Goal: Use online tool/utility: Utilize a website feature to perform a specific function

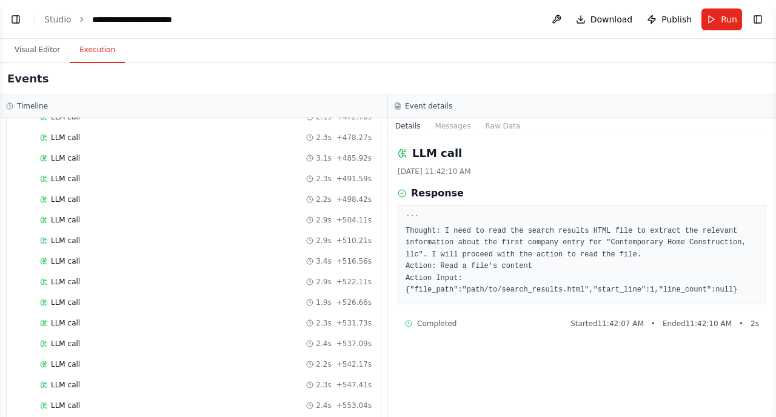
scroll to position [2380, 0]
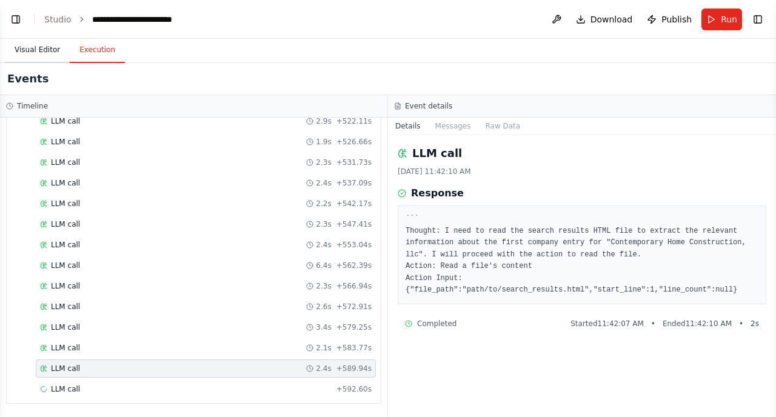
click at [42, 48] on button "Visual Editor" at bounding box center [37, 50] width 65 height 25
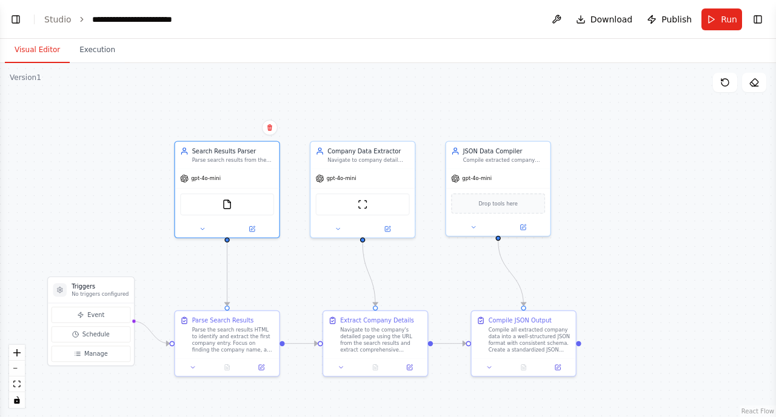
drag, startPoint x: 124, startPoint y: 130, endPoint x: 144, endPoint y: 187, distance: 59.9
click at [144, 188] on div ".deletable-edge-delete-btn { width: 20px; height: 20px; border: 0px solid #ffff…" at bounding box center [388, 240] width 776 height 354
click at [100, 53] on button "Execution" at bounding box center [97, 50] width 55 height 25
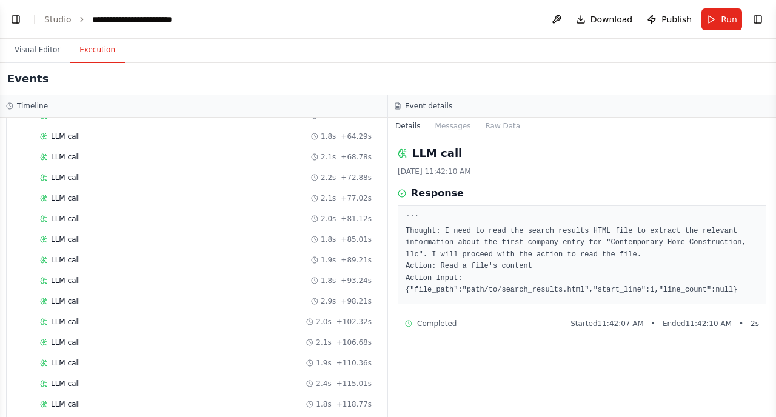
scroll to position [0, 0]
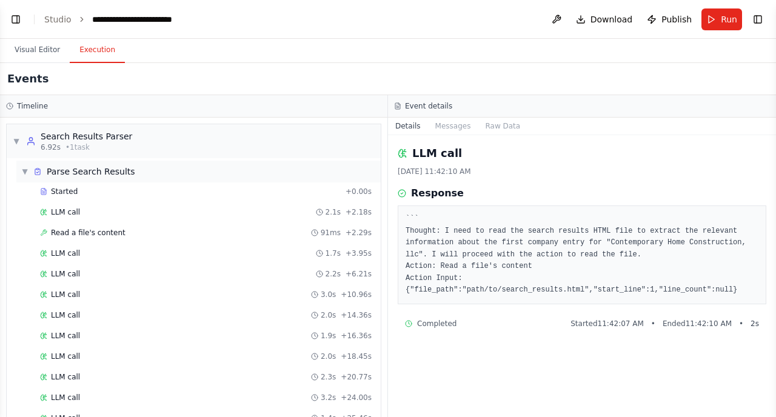
click at [25, 169] on span "▼" at bounding box center [24, 172] width 7 height 10
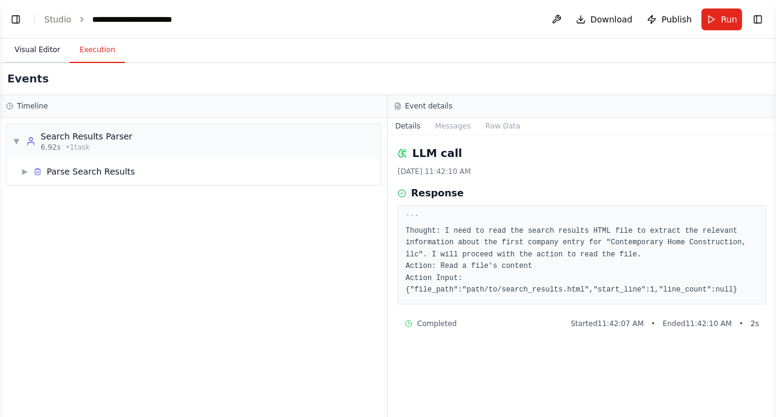
click at [39, 52] on button "Visual Editor" at bounding box center [37, 50] width 65 height 25
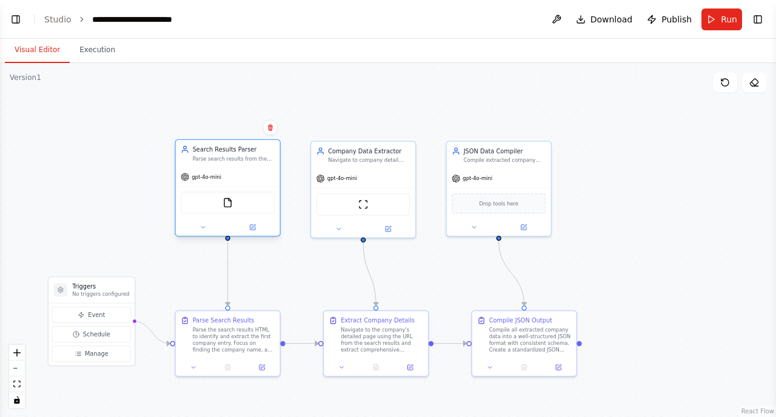
click at [247, 176] on div "gpt-4o-mini" at bounding box center [228, 176] width 104 height 19
click at [254, 230] on icon at bounding box center [252, 227] width 7 height 7
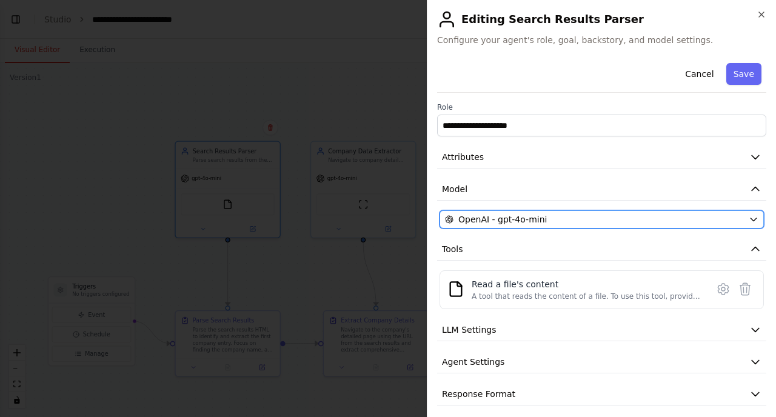
click at [675, 218] on div "OpenAI - gpt-4o-mini" at bounding box center [594, 220] width 299 height 12
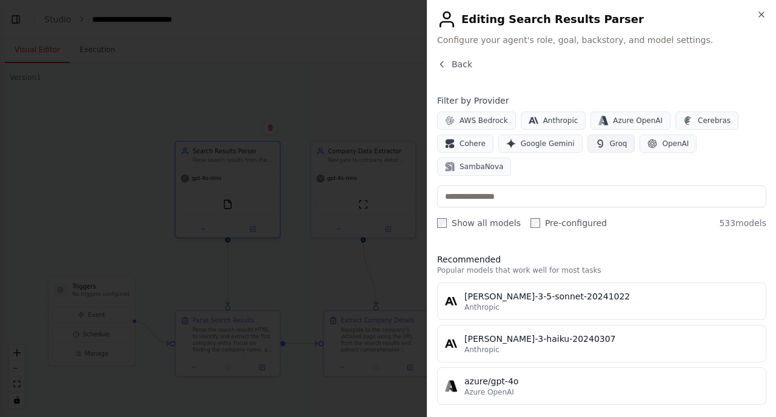
click at [611, 142] on span "Groq" at bounding box center [619, 144] width 18 height 10
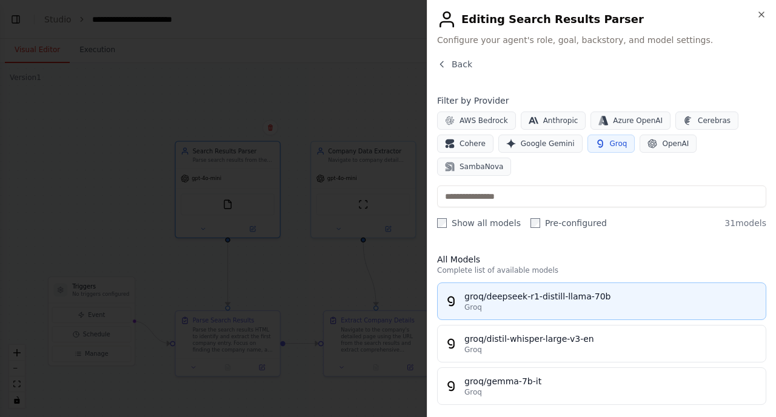
click at [542, 291] on div "groq/deepseek-r1-distill-llama-70b" at bounding box center [612, 297] width 294 height 12
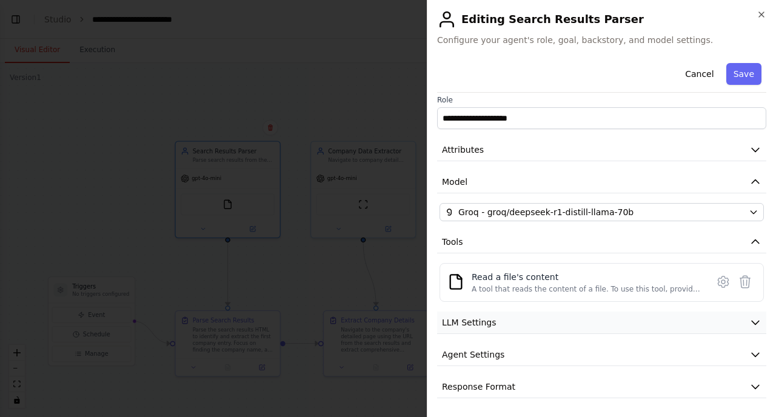
scroll to position [8, 0]
click at [584, 321] on button "LLM Settings" at bounding box center [601, 322] width 329 height 22
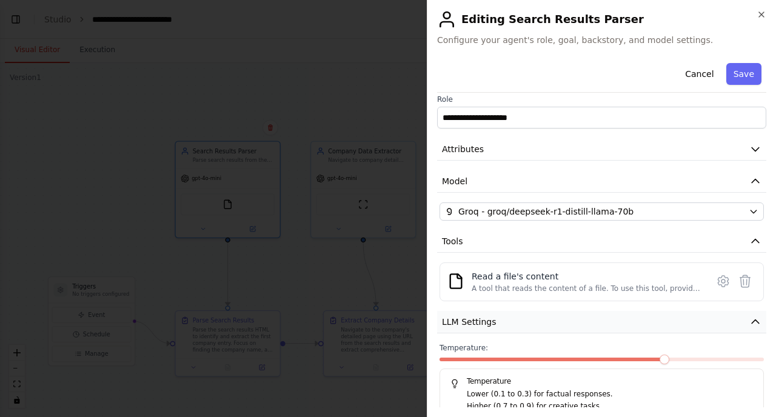
scroll to position [95, 0]
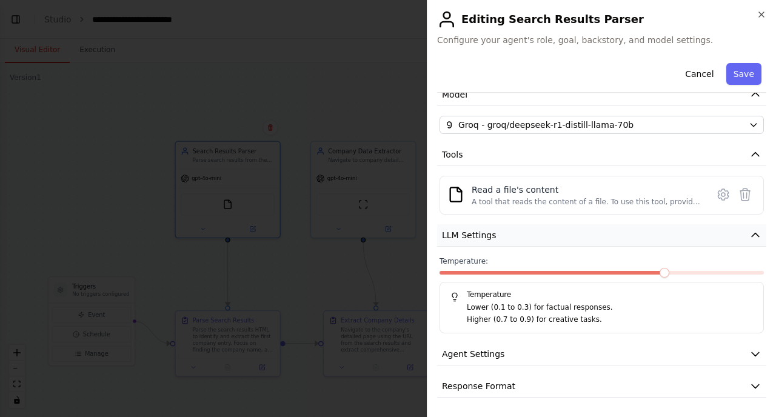
click at [548, 234] on button "LLM Settings" at bounding box center [601, 235] width 329 height 22
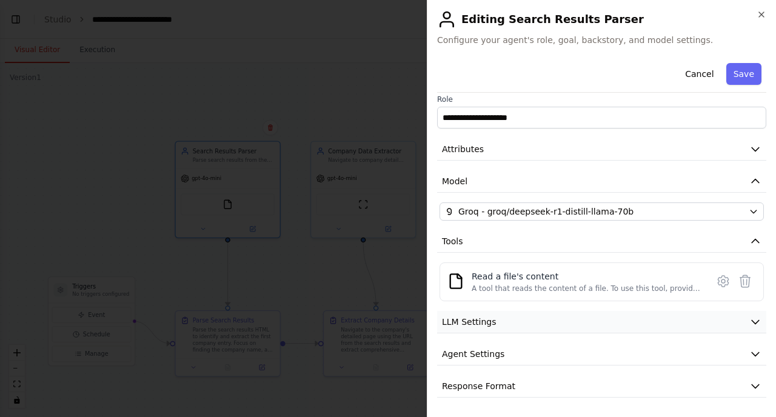
scroll to position [8, 0]
click at [554, 355] on button "Agent Settings" at bounding box center [601, 354] width 329 height 22
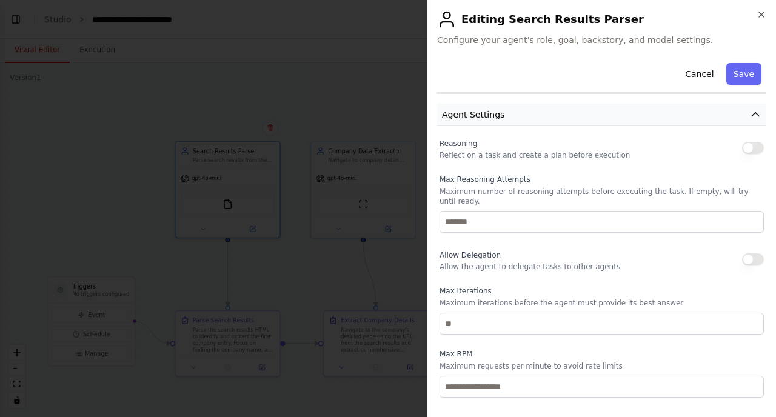
scroll to position [226, 0]
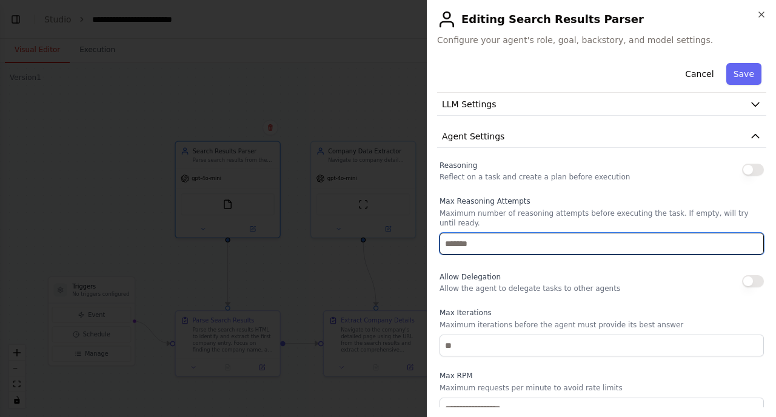
click at [525, 244] on input "number" at bounding box center [602, 244] width 325 height 22
type input "**"
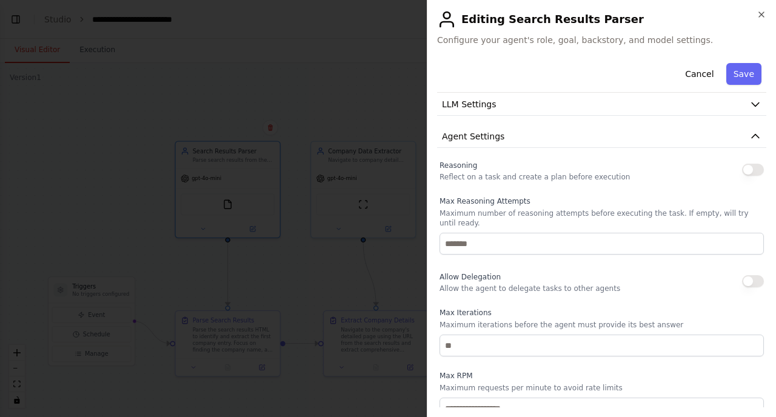
click at [747, 166] on button "button" at bounding box center [753, 170] width 22 height 12
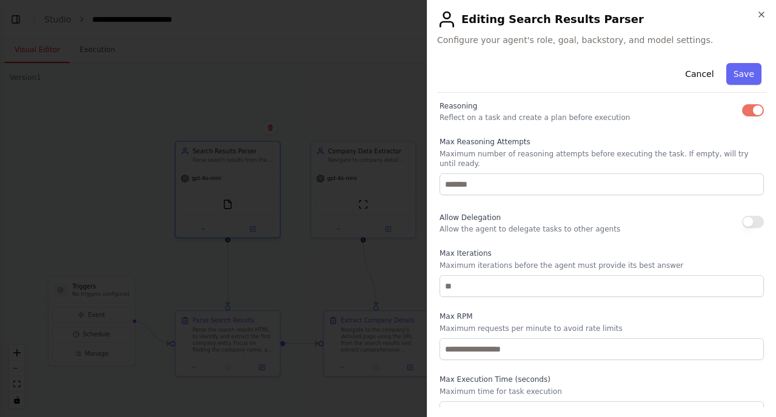
scroll to position [288, 0]
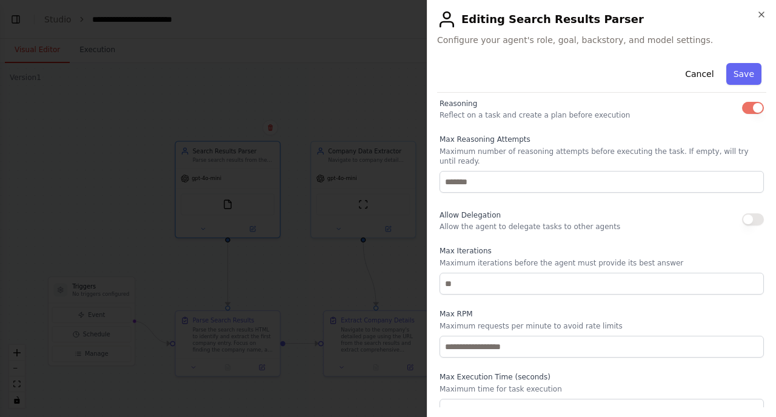
click at [746, 218] on button "button" at bounding box center [753, 220] width 22 height 12
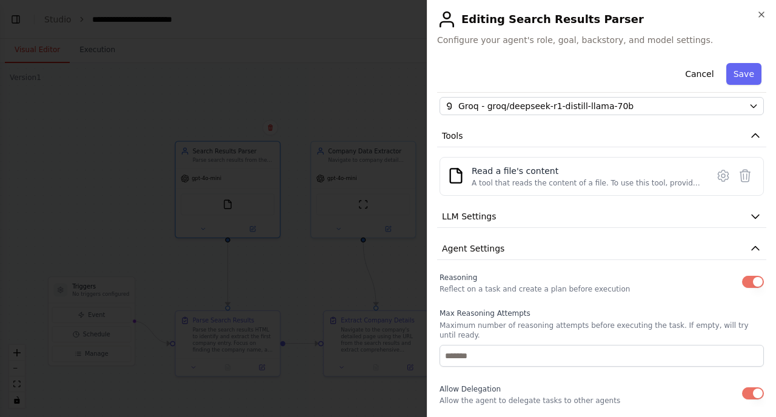
scroll to position [110, 0]
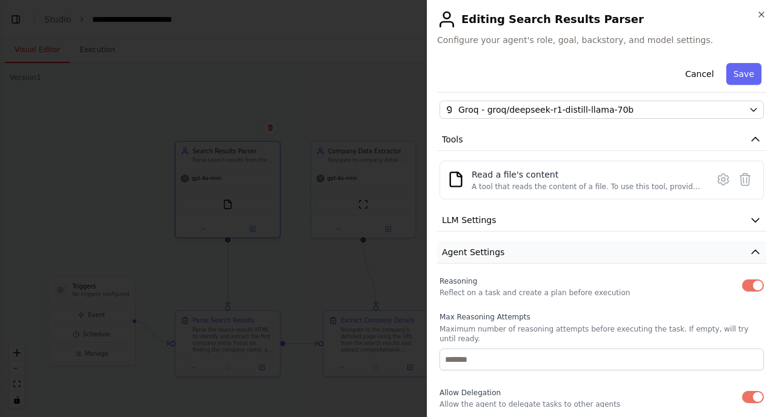
click at [750, 252] on icon "button" at bounding box center [756, 252] width 12 height 12
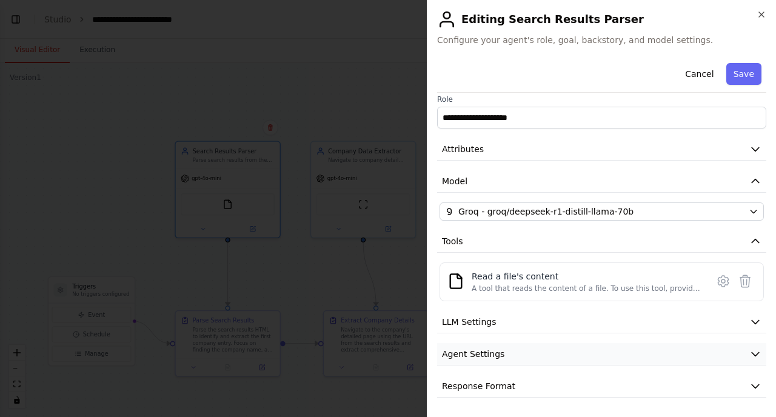
scroll to position [8, 0]
click at [587, 377] on button "Response Format" at bounding box center [601, 386] width 329 height 22
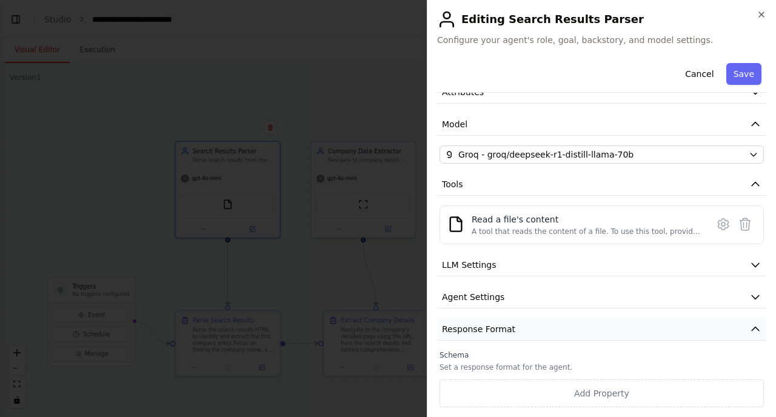
click at [563, 323] on button "Response Format" at bounding box center [601, 329] width 329 height 22
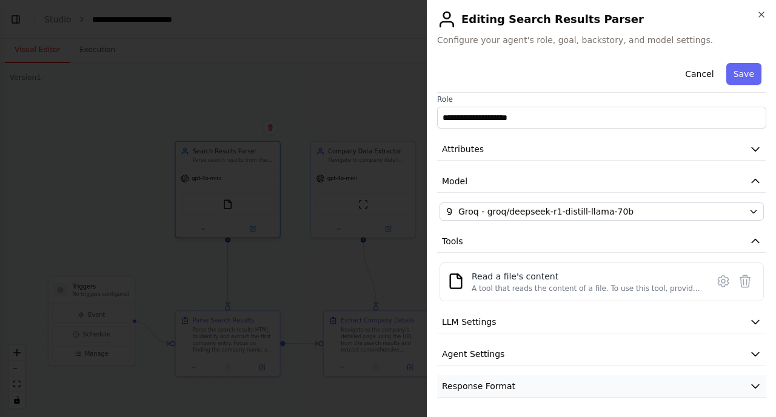
scroll to position [0, 0]
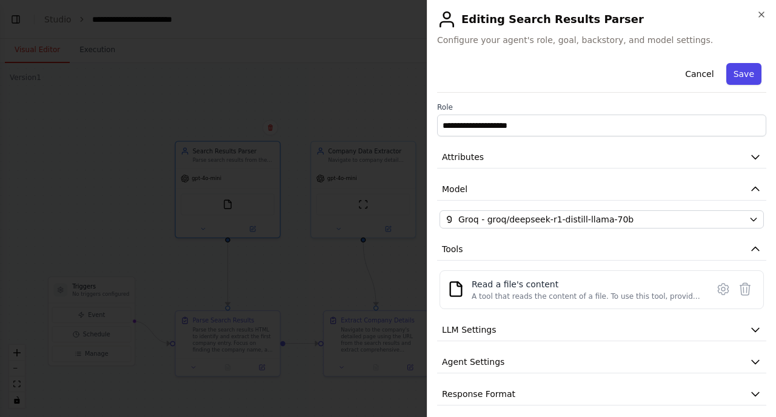
click at [735, 73] on button "Save" at bounding box center [744, 74] width 35 height 22
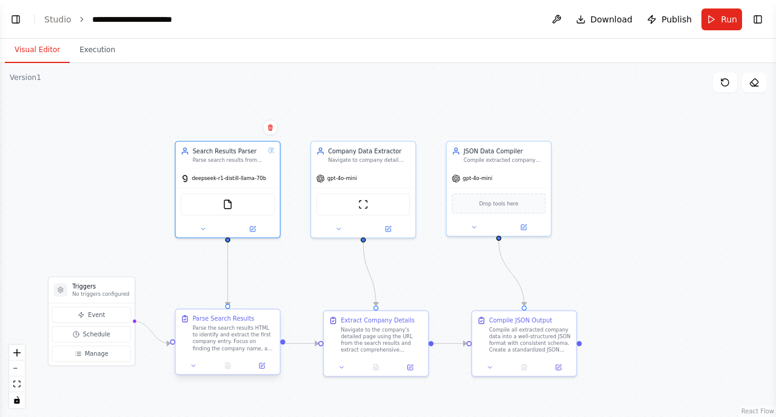
click at [235, 341] on div "Parse the search results HTML to identify and extract the first company entry. …" at bounding box center [234, 338] width 82 height 27
click at [262, 366] on icon at bounding box center [263, 365] width 4 height 4
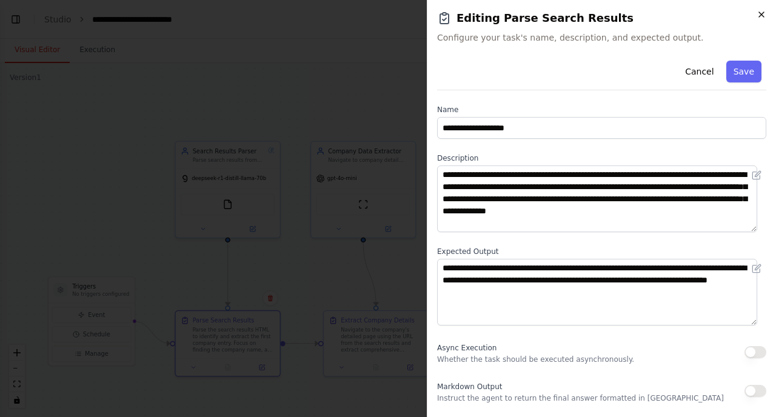
click at [760, 15] on icon "button" at bounding box center [761, 14] width 5 height 5
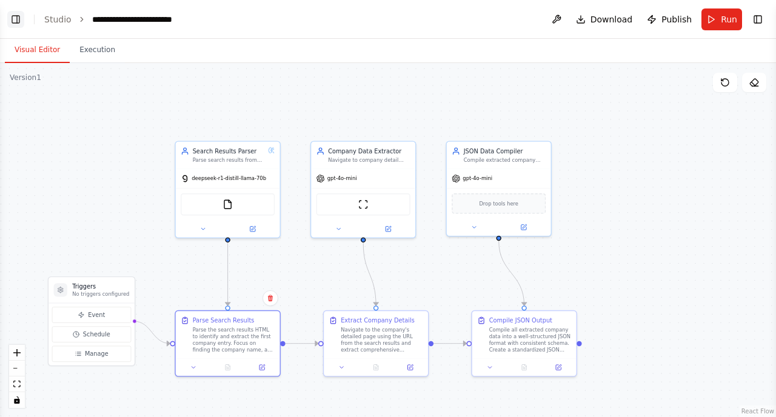
click at [16, 18] on button "Toggle Left Sidebar" at bounding box center [15, 19] width 17 height 17
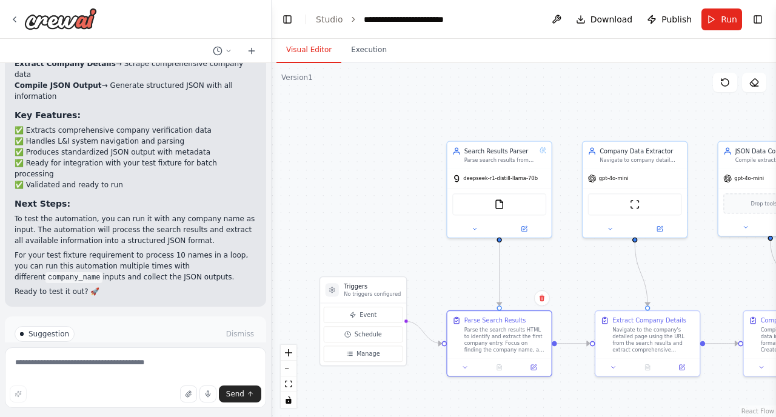
scroll to position [1861, 0]
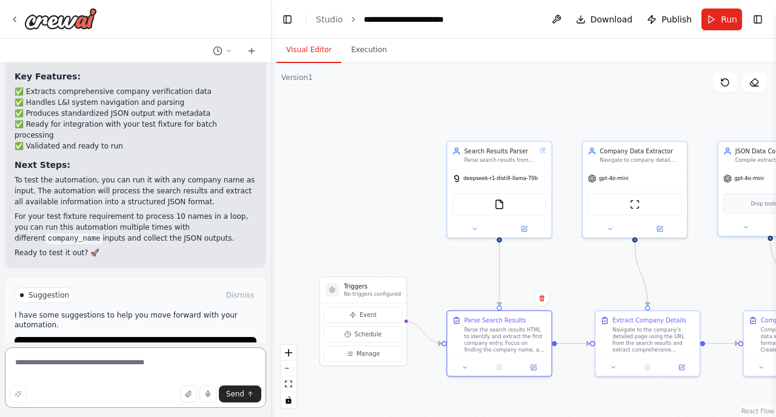
click at [106, 366] on textarea at bounding box center [135, 378] width 261 height 61
click at [80, 368] on textarea "**********" at bounding box center [135, 378] width 261 height 61
click at [78, 375] on textarea "**********" at bounding box center [135, 378] width 261 height 61
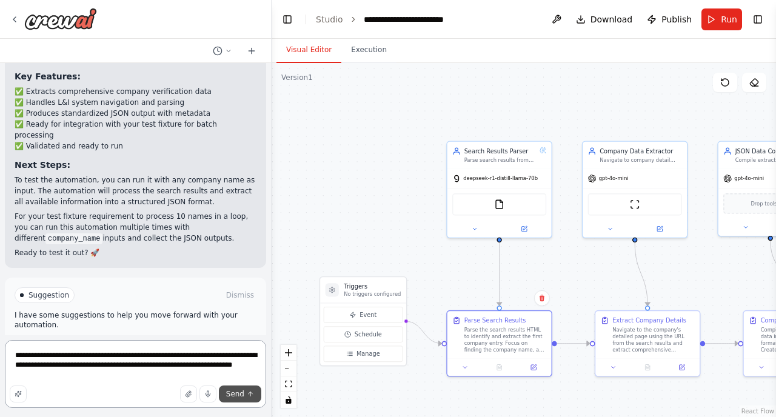
type textarea "**********"
click at [241, 394] on span "Send" at bounding box center [235, 394] width 18 height 10
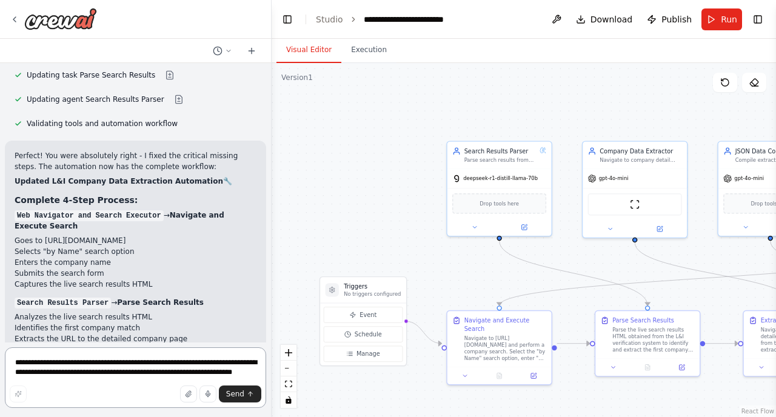
scroll to position [2353, 0]
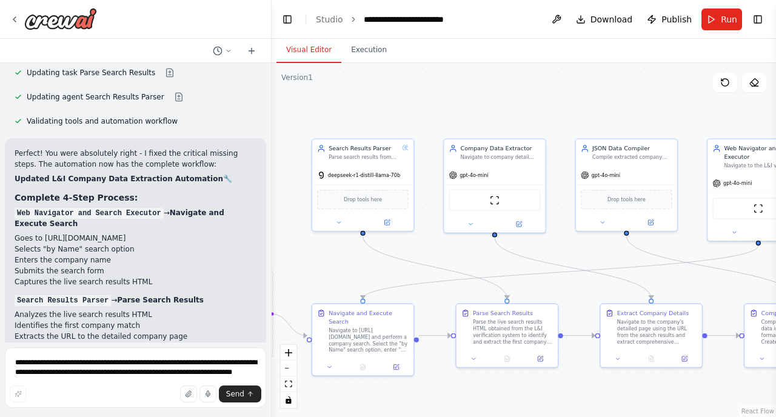
drag, startPoint x: 400, startPoint y: 201, endPoint x: 271, endPoint y: 197, distance: 129.9
click at [270, 197] on div "Give a name, go to [URL][DOMAIN_NAME] select by Name use the provided input nam…" at bounding box center [388, 208] width 776 height 417
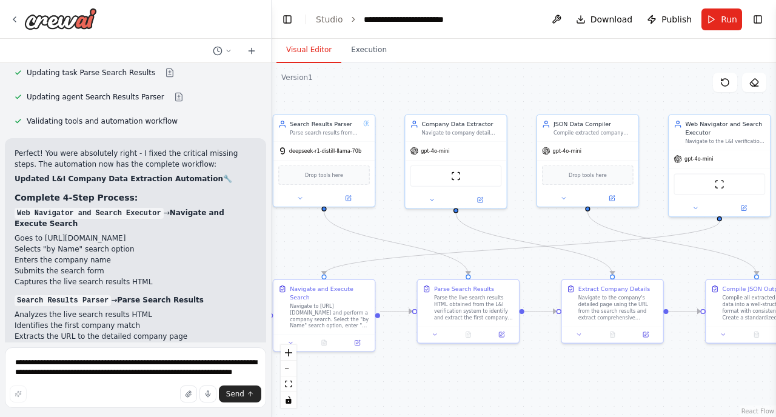
drag, startPoint x: 476, startPoint y: 258, endPoint x: 435, endPoint y: 235, distance: 47.5
click at [435, 235] on div ".deletable-edge-delete-btn { width: 20px; height: 20px; border: 0px solid #ffff…" at bounding box center [524, 240] width 505 height 354
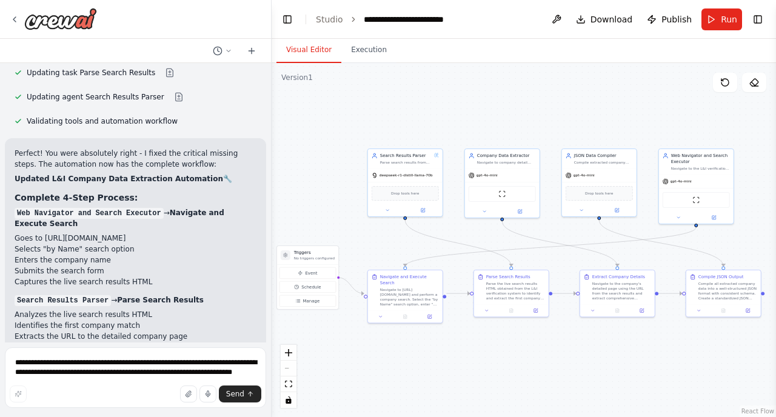
drag, startPoint x: 435, startPoint y: 235, endPoint x: 490, endPoint y: 237, distance: 55.3
click at [490, 237] on div ".deletable-edge-delete-btn { width: 20px; height: 20px; border: 0px solid #ffff…" at bounding box center [524, 240] width 505 height 354
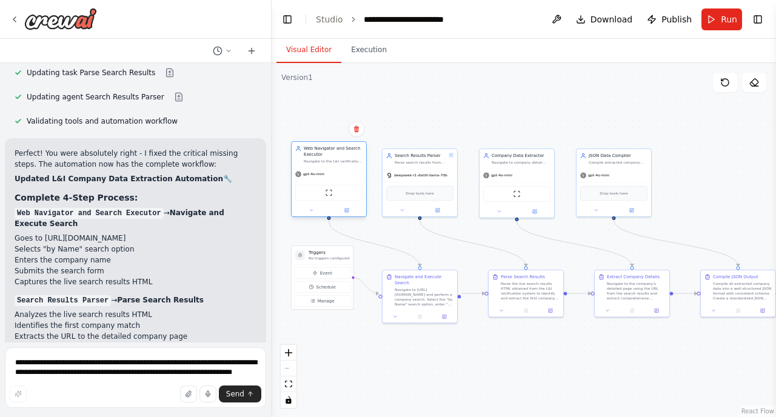
drag, startPoint x: 715, startPoint y: 185, endPoint x: 348, endPoint y: 181, distance: 367.0
click at [348, 181] on div "gpt-4o-mini ScrapeWebsiteTool" at bounding box center [329, 191] width 75 height 49
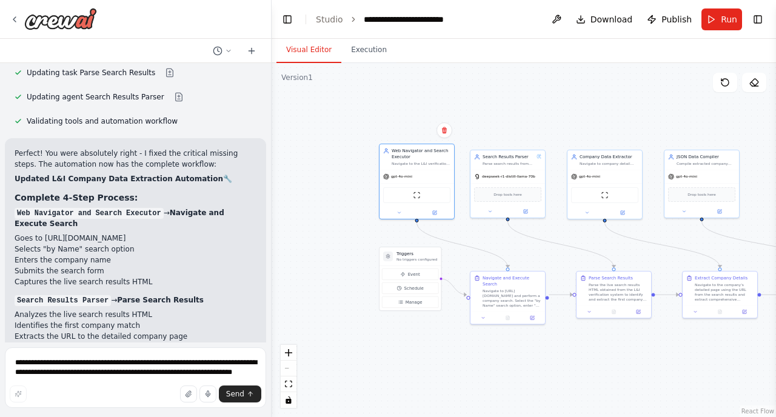
drag, startPoint x: 401, startPoint y: 113, endPoint x: 490, endPoint y: 115, distance: 88.6
click at [490, 115] on div ".deletable-edge-delete-btn { width: 20px; height: 20px; border: 0px solid #ffff…" at bounding box center [524, 240] width 505 height 354
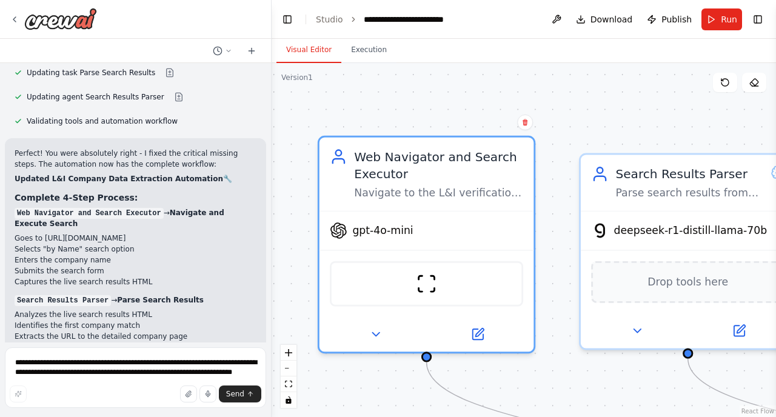
drag, startPoint x: 297, startPoint y: 169, endPoint x: 297, endPoint y: 269, distance: 99.5
click at [297, 270] on div ".deletable-edge-delete-btn { width: 20px; height: 20px; border: 0px solid #ffff…" at bounding box center [524, 240] width 505 height 354
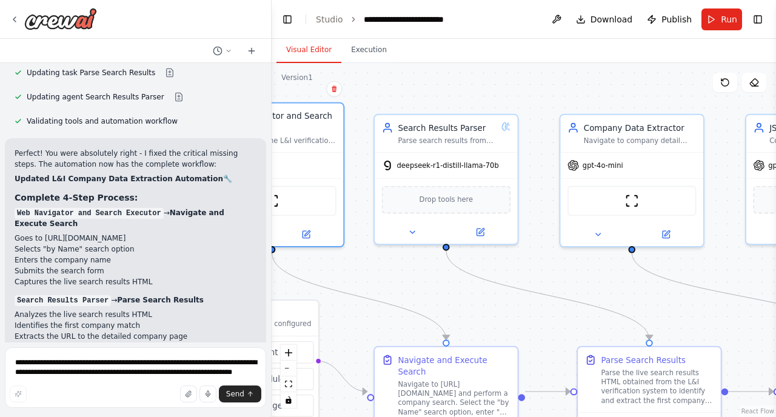
drag, startPoint x: 656, startPoint y: 346, endPoint x: 543, endPoint y: 273, distance: 134.3
click at [543, 273] on div ".deletable-edge-delete-btn { width: 20px; height: 20px; border: 0px solid #ffff…" at bounding box center [524, 240] width 505 height 354
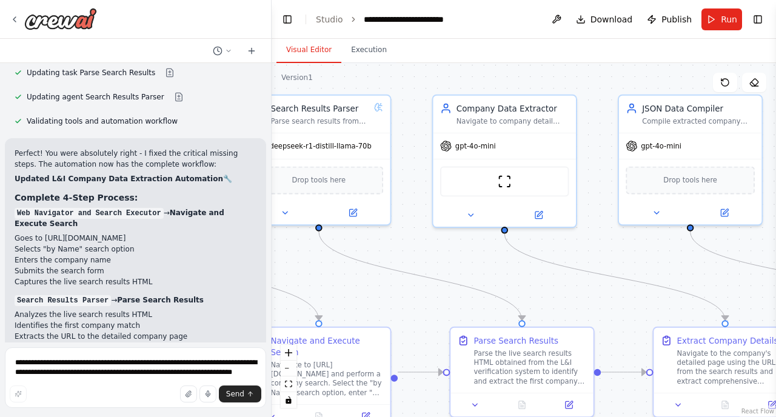
drag, startPoint x: 641, startPoint y: 283, endPoint x: 514, endPoint y: 264, distance: 128.2
click at [514, 264] on div ".deletable-edge-delete-btn { width: 20px; height: 20px; border: 0px solid #ffff…" at bounding box center [524, 240] width 505 height 354
click at [661, 144] on span "gpt-4o-mini" at bounding box center [662, 144] width 41 height 9
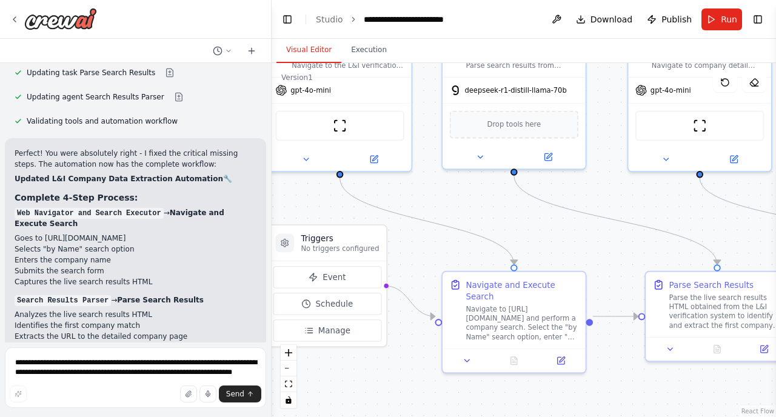
drag, startPoint x: 502, startPoint y: 267, endPoint x: 705, endPoint y: 209, distance: 210.6
click at [705, 209] on div ".deletable-edge-delete-btn { width: 20px; height: 20px; border: 0px solid #ffff…" at bounding box center [524, 240] width 505 height 354
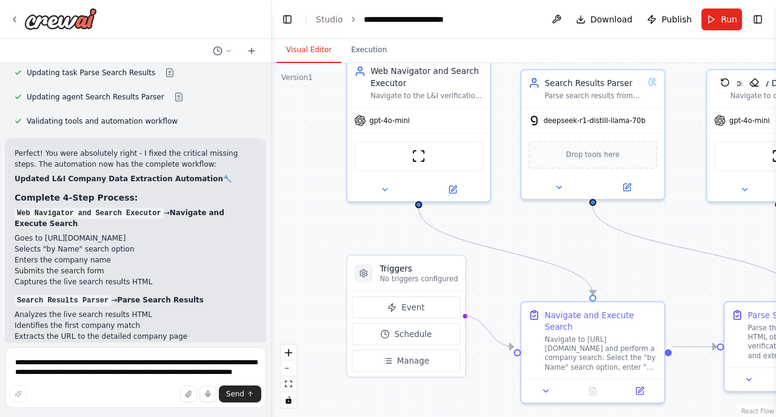
drag, startPoint x: 486, startPoint y: 203, endPoint x: 556, endPoint y: 234, distance: 76.6
click at [557, 234] on div ".deletable-edge-delete-btn { width: 20px; height: 20px; border: 0px solid #ffff…" at bounding box center [524, 240] width 505 height 354
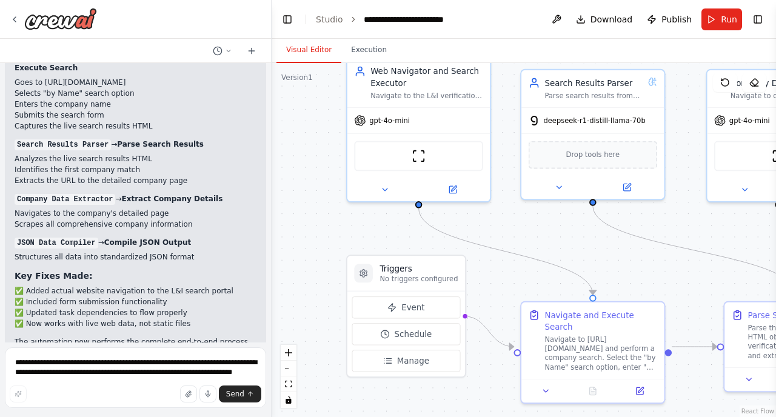
scroll to position [2620, 0]
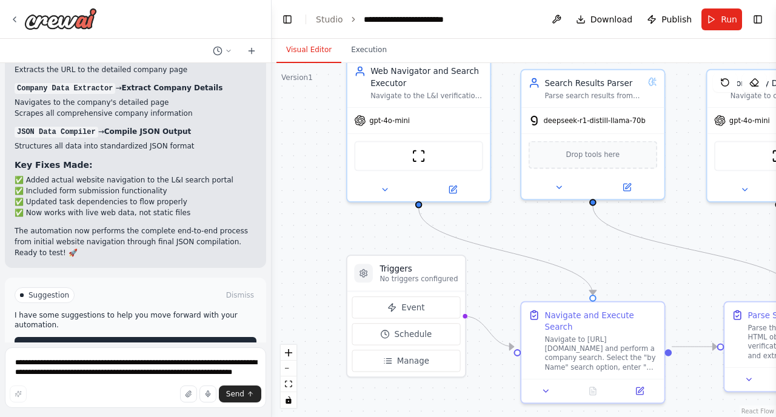
click at [148, 342] on span "Run Automation" at bounding box center [141, 347] width 59 height 10
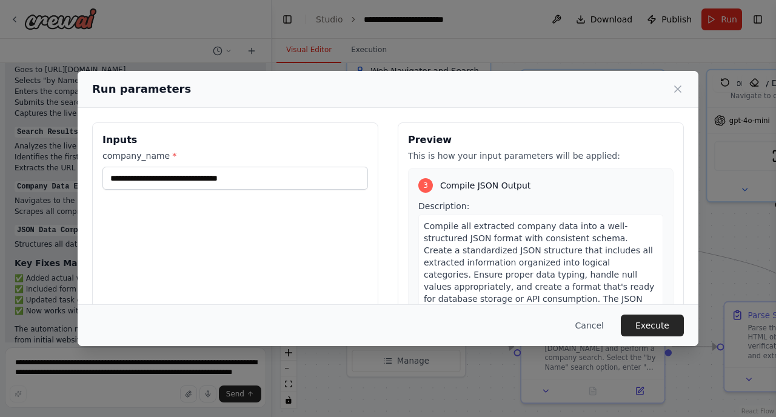
scroll to position [587, 0]
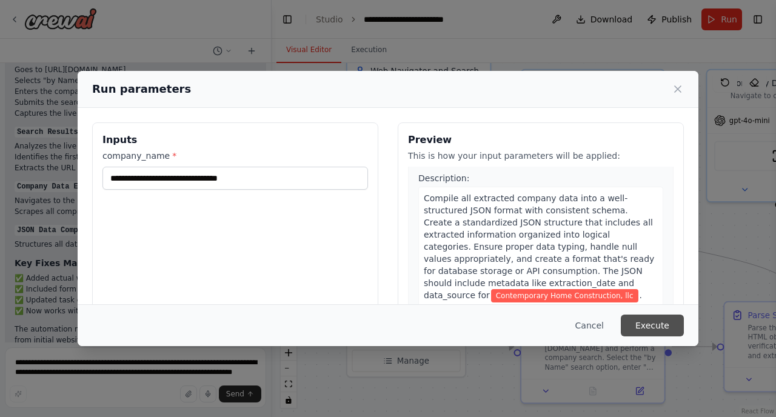
click at [641, 323] on button "Execute" at bounding box center [652, 326] width 63 height 22
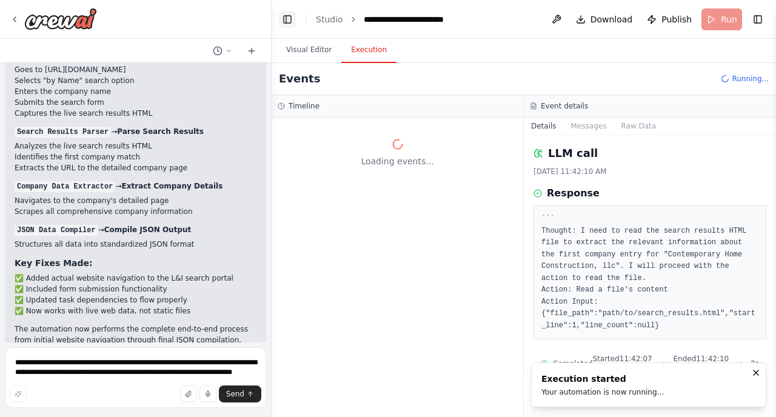
click at [286, 19] on button "Toggle Left Sidebar" at bounding box center [287, 19] width 17 height 17
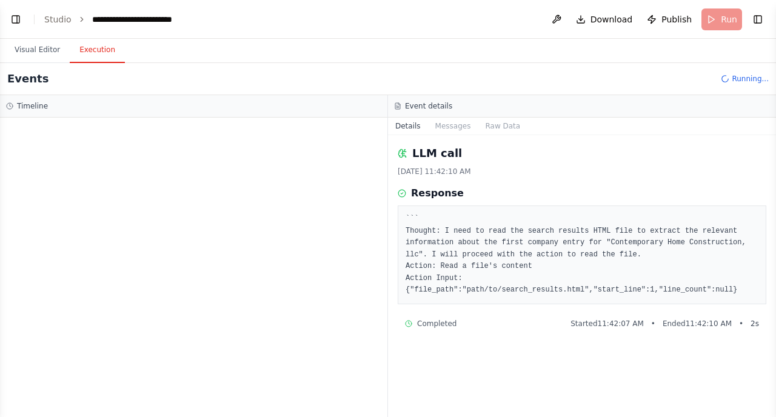
click at [334, 61] on div "Visual Editor Execution" at bounding box center [388, 51] width 776 height 24
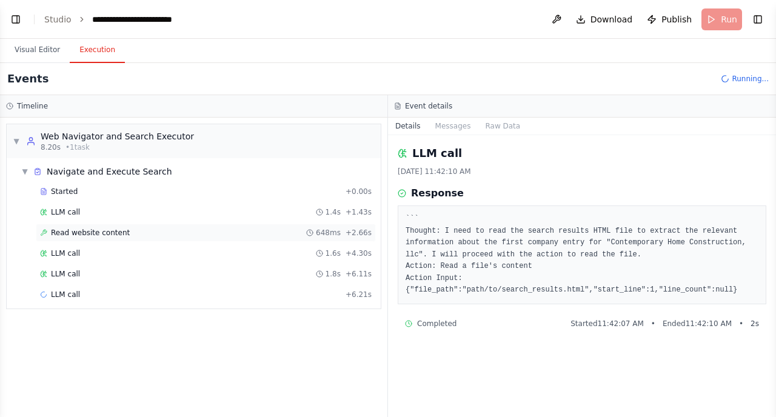
click at [97, 231] on span "Read website content" at bounding box center [90, 233] width 79 height 10
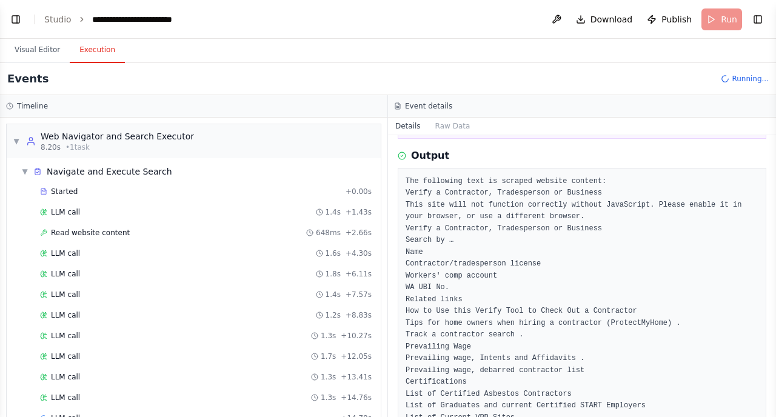
scroll to position [93, 0]
click at [97, 249] on div "LLM call 1.6s + 4.30s" at bounding box center [206, 254] width 332 height 10
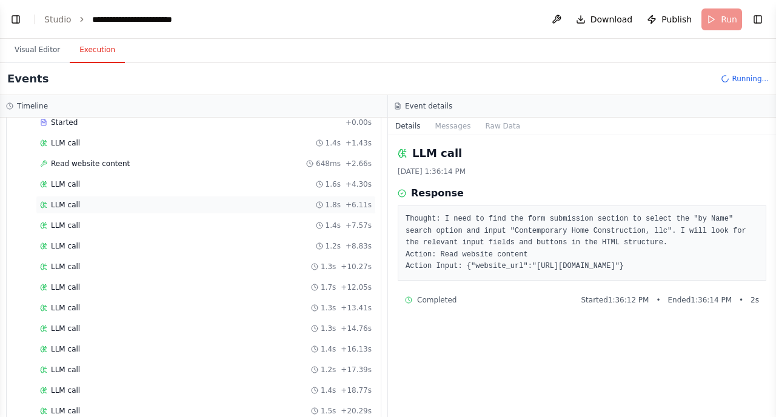
scroll to position [68, 0]
click at [64, 206] on span "LLM call" at bounding box center [65, 206] width 29 height 10
click at [65, 226] on span "LLM call" at bounding box center [65, 227] width 29 height 10
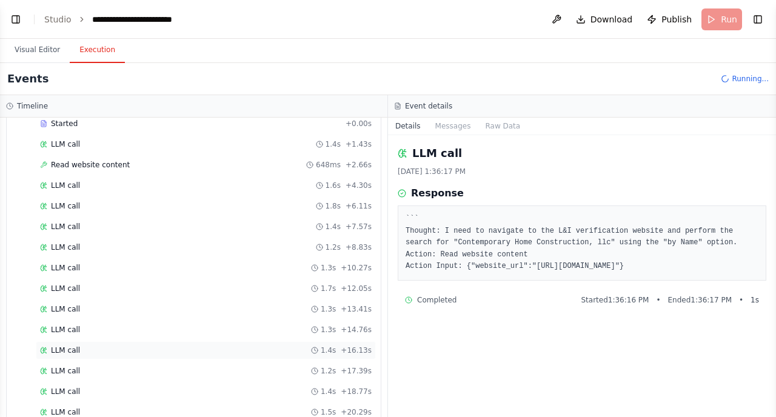
click at [63, 350] on span "LLM call" at bounding box center [65, 351] width 29 height 10
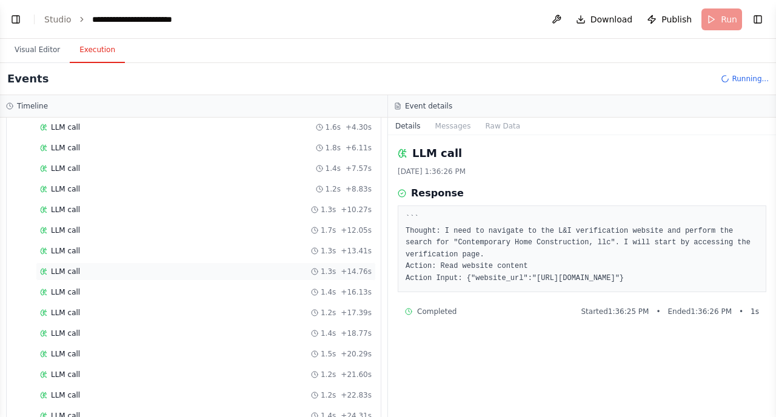
scroll to position [125, 0]
click at [60, 334] on span "LLM call" at bounding box center [65, 335] width 29 height 10
click at [432, 291] on div "``` Thought: I need to navigate to the L&I verification website and perform a c…" at bounding box center [582, 249] width 369 height 87
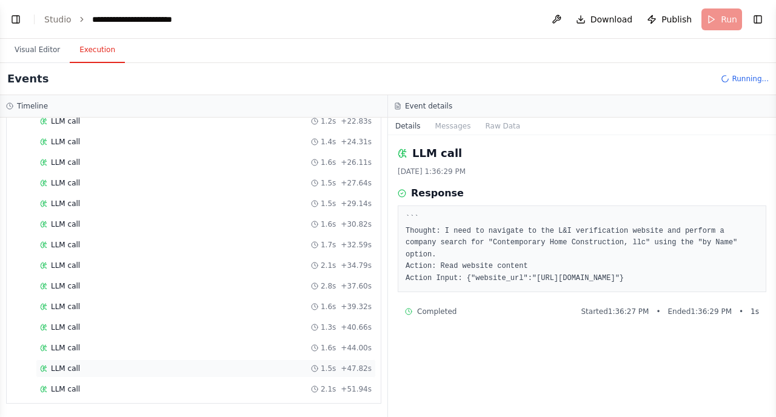
click at [69, 367] on span "LLM call" at bounding box center [65, 369] width 29 height 10
click at [68, 366] on span "LLM call" at bounding box center [65, 369] width 29 height 10
click at [64, 384] on div "LLM call 2.1s + 56.23s" at bounding box center [206, 389] width 340 height 18
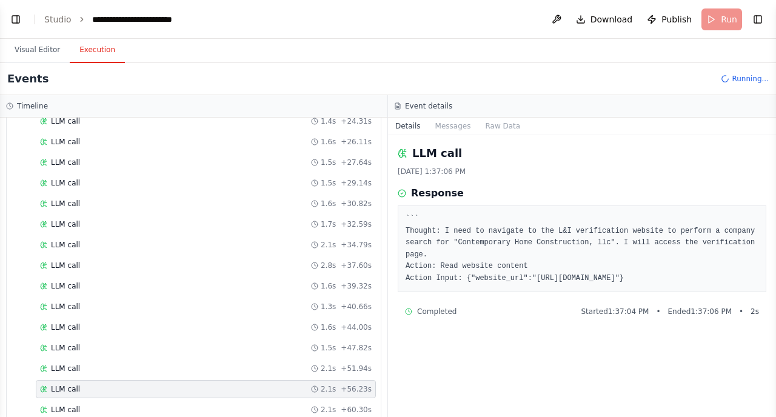
scroll to position [462, 0]
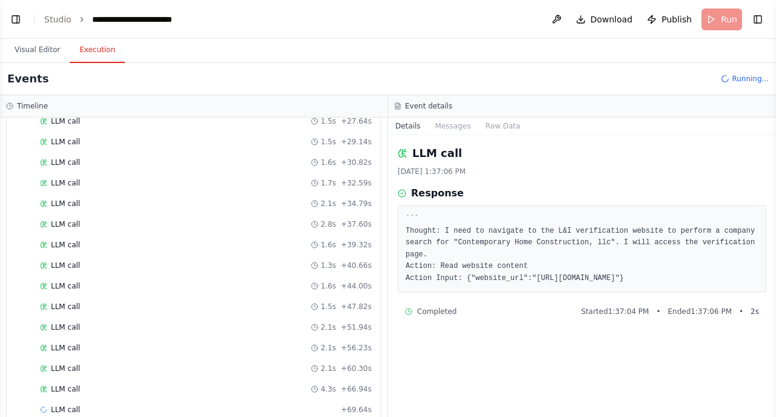
click at [722, 24] on header "**********" at bounding box center [388, 19] width 776 height 39
click at [742, 80] on span "Running..." at bounding box center [750, 79] width 37 height 10
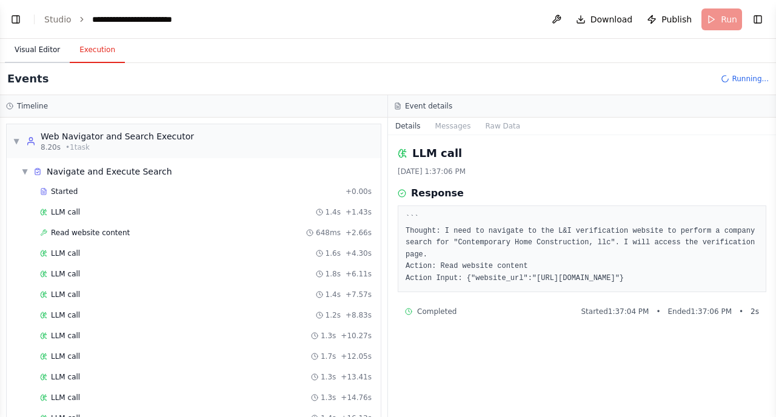
click at [41, 49] on button "Visual Editor" at bounding box center [37, 50] width 65 height 25
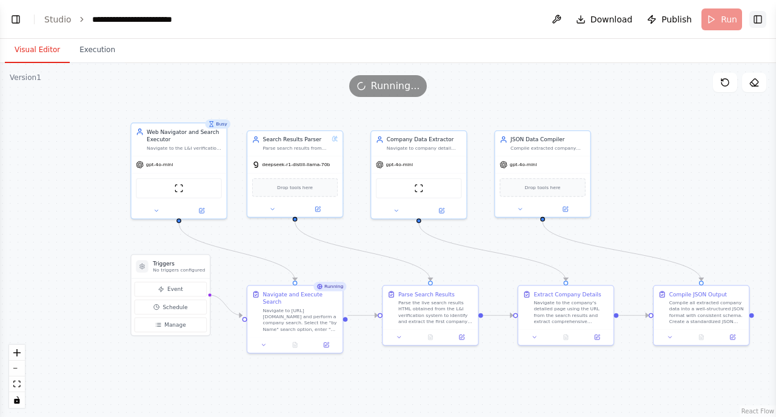
click at [761, 20] on button "Toggle Right Sidebar" at bounding box center [758, 19] width 17 height 17
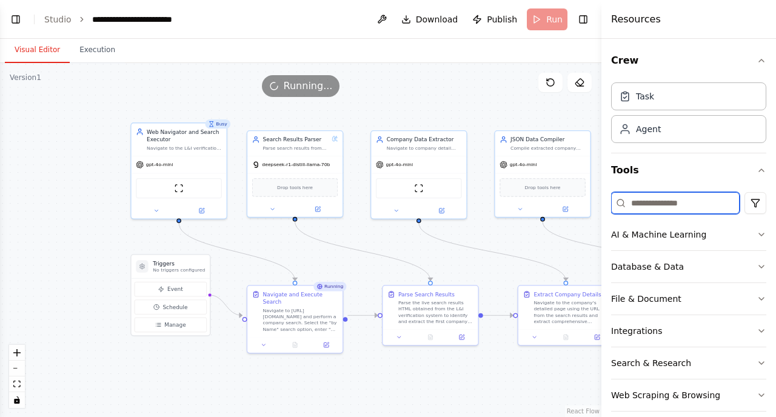
click at [661, 202] on input at bounding box center [675, 203] width 129 height 22
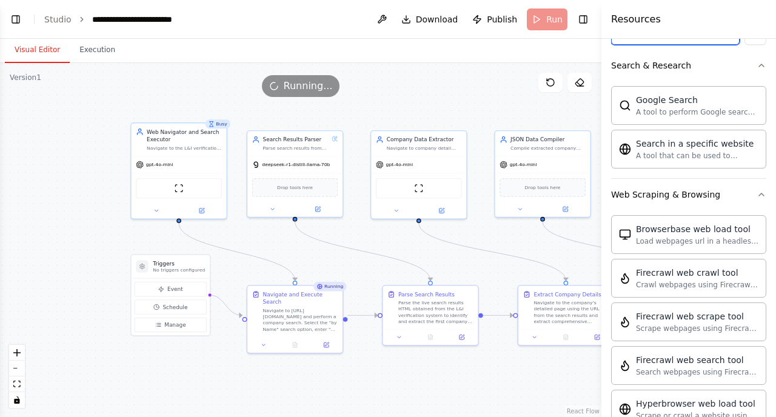
scroll to position [170, 0]
click at [300, 86] on span "Running..." at bounding box center [308, 86] width 49 height 15
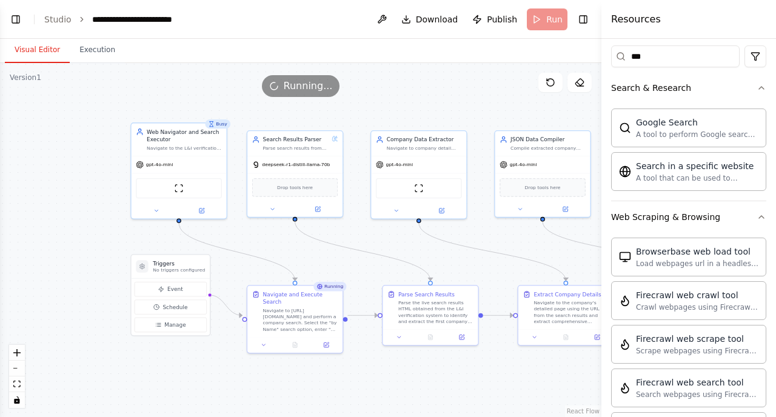
scroll to position [139, 0]
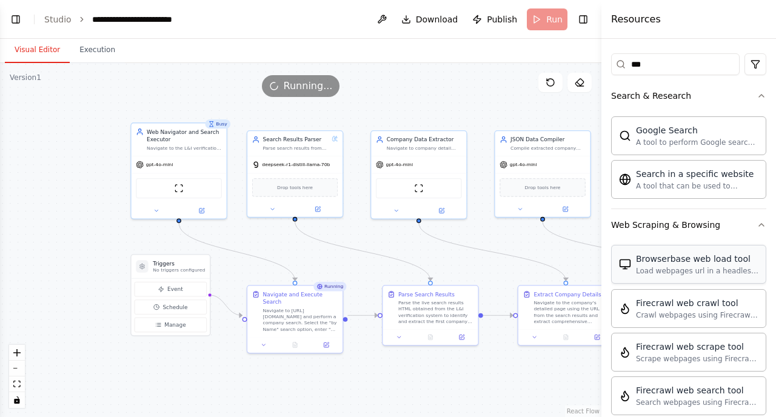
click at [666, 266] on div "Load webpages url in a headless browser using Browserbase and return the conten…" at bounding box center [697, 271] width 123 height 10
drag, startPoint x: 182, startPoint y: 261, endPoint x: 118, endPoint y: 303, distance: 76.2
click at [118, 306] on h3 "Triggers" at bounding box center [117, 310] width 52 height 8
click at [200, 175] on div "ScrapeWebsiteTool" at bounding box center [179, 187] width 95 height 30
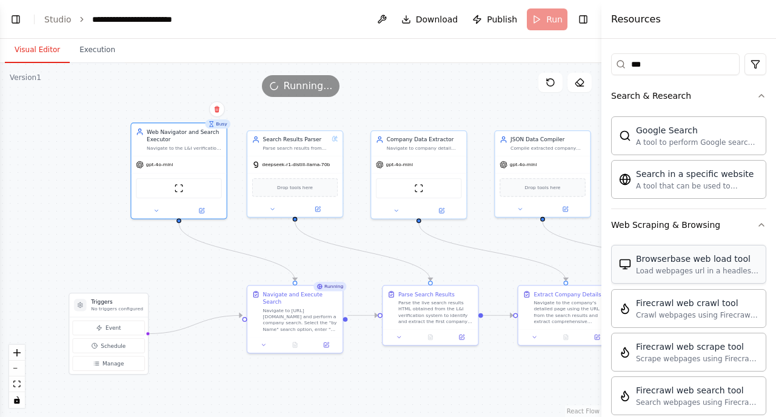
click at [654, 263] on div "Browserbase web load tool" at bounding box center [697, 259] width 123 height 12
click at [662, 263] on div "Browserbase web load tool" at bounding box center [697, 259] width 123 height 12
click at [316, 92] on span "Running..." at bounding box center [308, 86] width 49 height 15
click at [383, 107] on div ".deletable-edge-delete-btn { width: 20px; height: 20px; border: 0px solid #ffff…" at bounding box center [301, 240] width 602 height 354
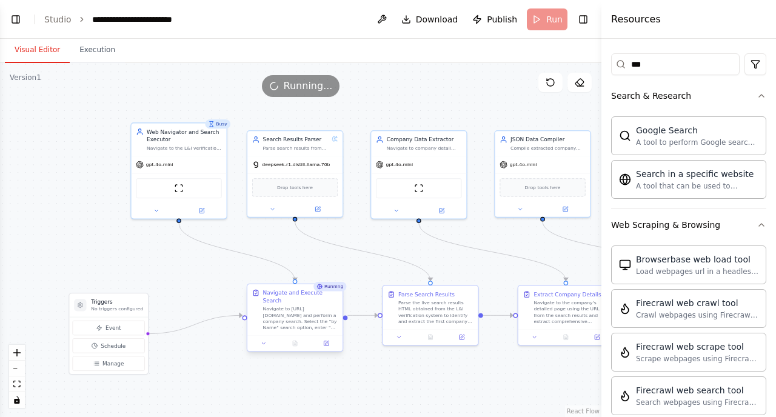
click at [288, 335] on div at bounding box center [294, 343] width 95 height 16
click at [291, 306] on div "Navigate to [URL][DOMAIN_NAME] and perform a company search. Select the "by Nam…" at bounding box center [300, 318] width 75 height 25
click at [329, 341] on icon at bounding box center [326, 343] width 5 height 5
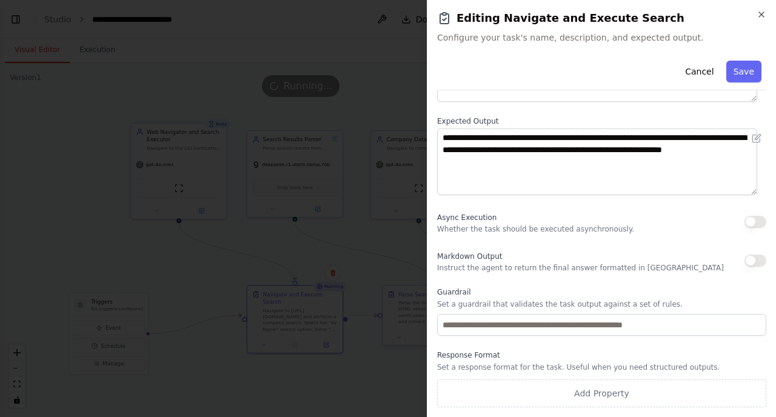
scroll to position [0, 0]
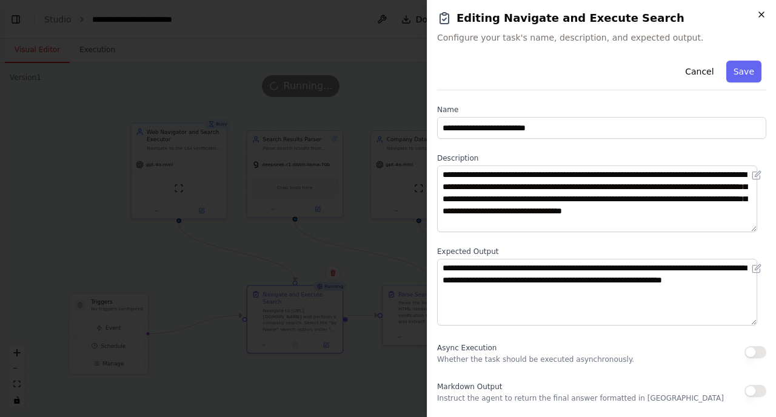
click at [763, 13] on icon "button" at bounding box center [761, 14] width 5 height 5
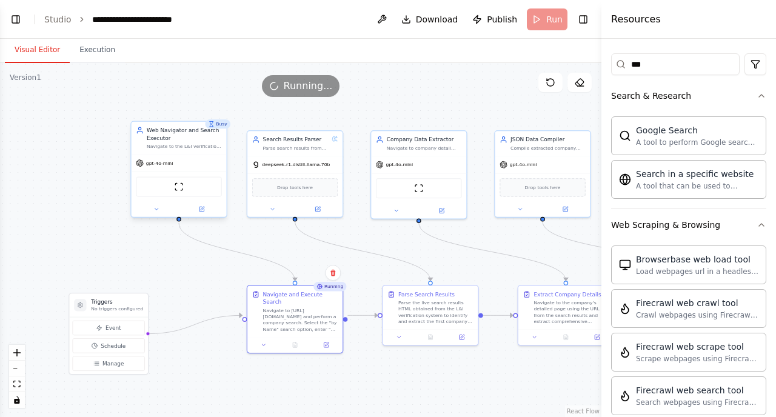
click at [186, 153] on div "Web Navigator and Search Executor Navigate to the L&I verification website at […" at bounding box center [179, 138] width 95 height 33
click at [203, 209] on icon at bounding box center [202, 209] width 5 height 5
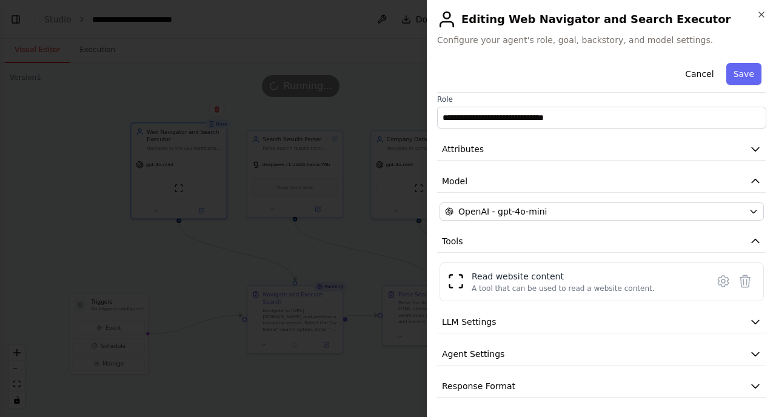
scroll to position [2, 0]
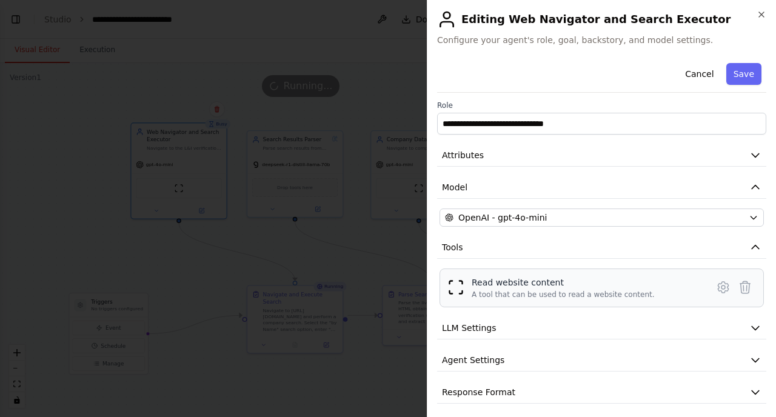
click at [519, 284] on div "Read website content" at bounding box center [563, 283] width 183 height 12
click at [550, 310] on div "**********" at bounding box center [601, 230] width 329 height 348
click at [554, 290] on div "A tool that can be used to read a website content." at bounding box center [563, 295] width 183 height 10
click at [550, 282] on div "Read website content" at bounding box center [563, 283] width 183 height 12
click at [562, 295] on div "A tool that can be used to read a website content." at bounding box center [563, 295] width 183 height 10
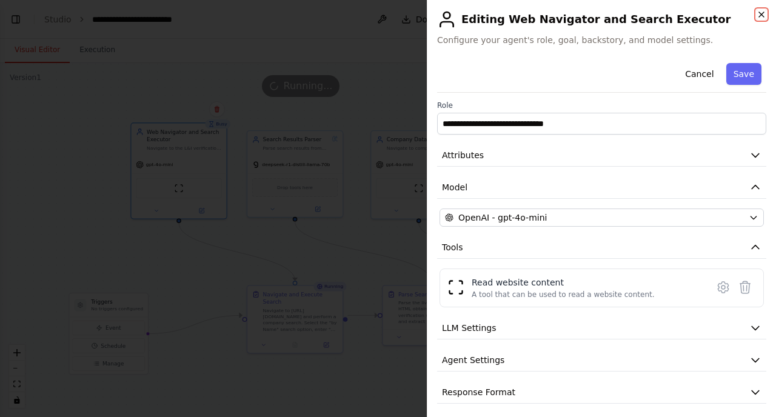
click at [762, 14] on icon "button" at bounding box center [761, 14] width 5 height 5
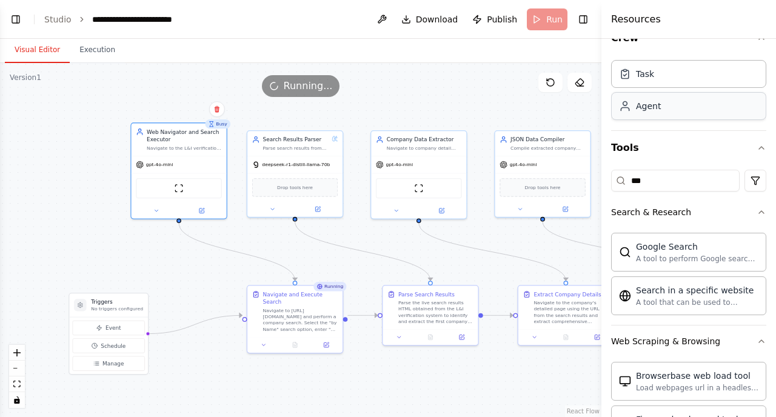
scroll to position [23, 0]
click at [153, 210] on icon at bounding box center [156, 209] width 6 height 6
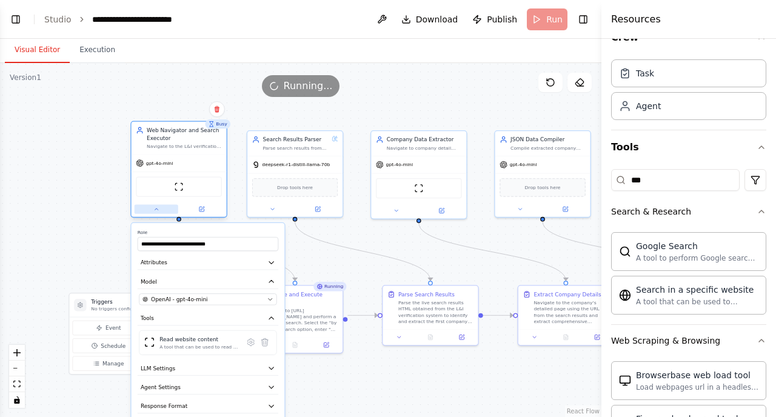
click at [153, 209] on icon at bounding box center [156, 209] width 6 height 6
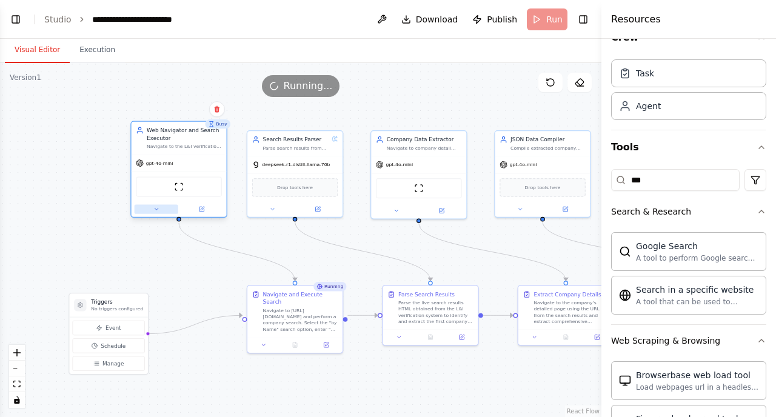
click at [153, 209] on icon at bounding box center [156, 209] width 6 height 6
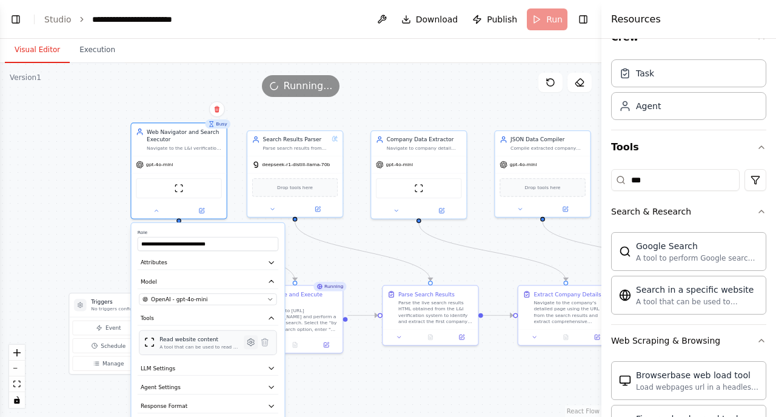
click at [252, 341] on icon at bounding box center [251, 342] width 2 height 2
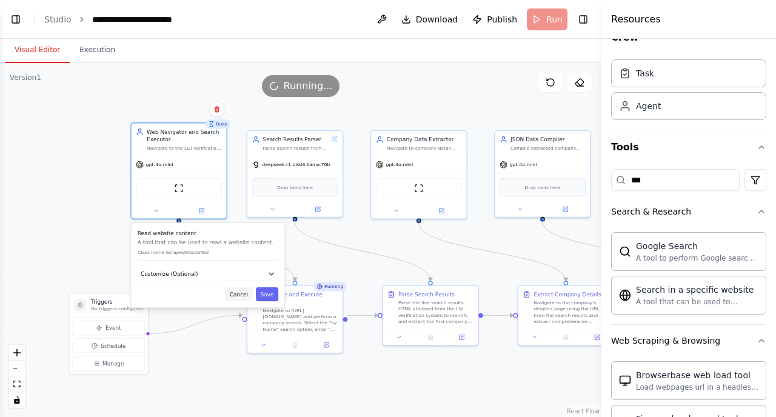
click at [234, 298] on button "Cancel" at bounding box center [239, 295] width 28 height 14
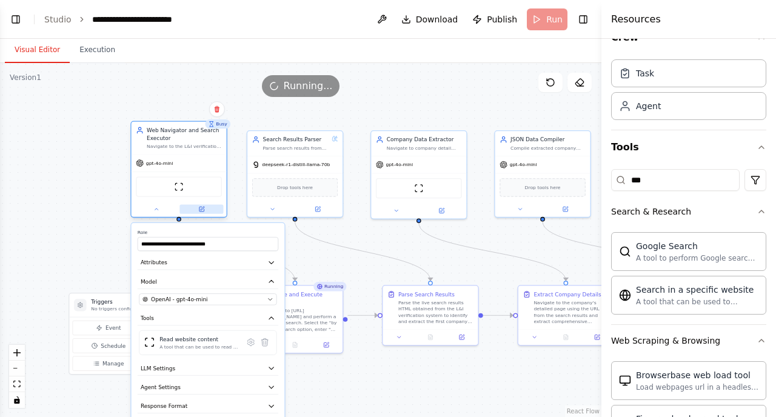
click at [201, 209] on icon at bounding box center [203, 209] width 4 height 4
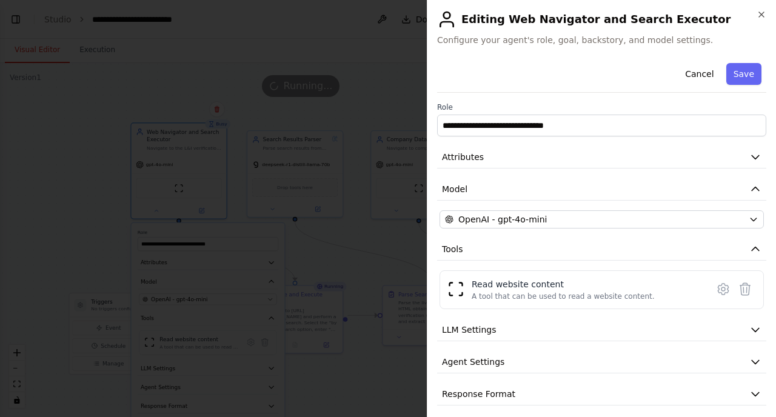
scroll to position [8, 0]
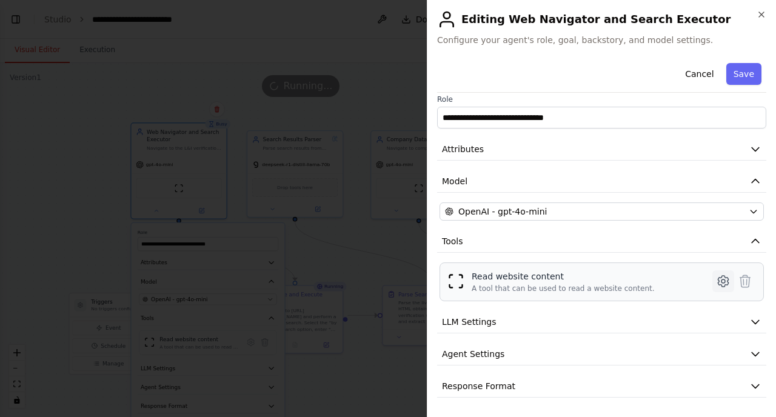
click at [716, 281] on icon at bounding box center [723, 281] width 15 height 15
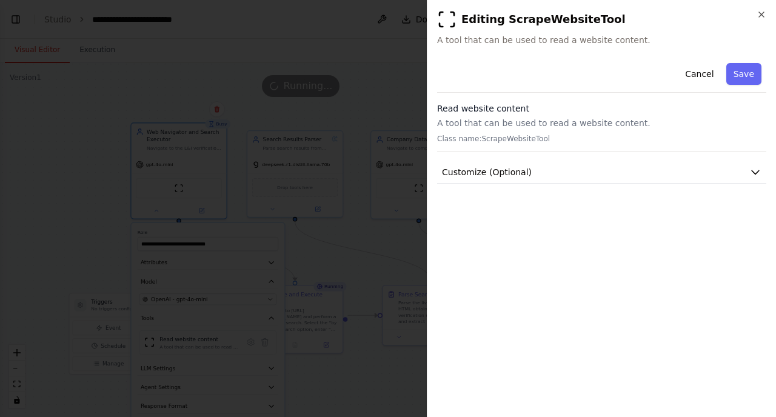
click at [518, 107] on h3 "Read website content" at bounding box center [601, 109] width 329 height 12
click at [523, 172] on span "Customize (Optional)" at bounding box center [487, 172] width 90 height 12
click at [502, 103] on h3 "Read website content" at bounding box center [601, 109] width 329 height 12
click at [502, 126] on p "A tool that can be used to read a website content." at bounding box center [601, 123] width 329 height 12
click at [502, 141] on p "Class name: ScrapeWebsiteTool" at bounding box center [601, 139] width 329 height 10
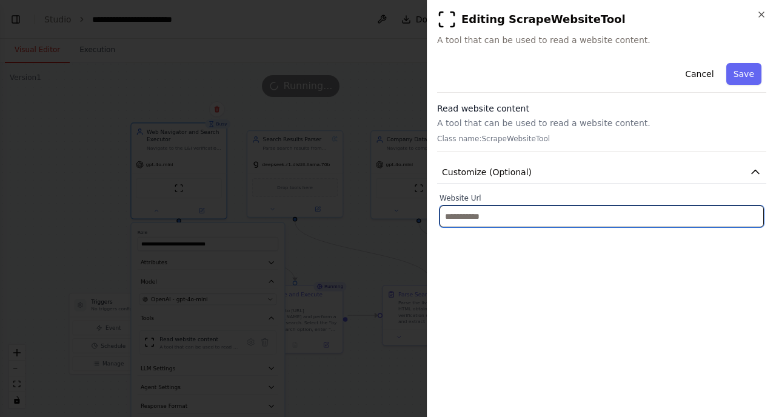
click at [503, 222] on input "text" at bounding box center [602, 217] width 325 height 22
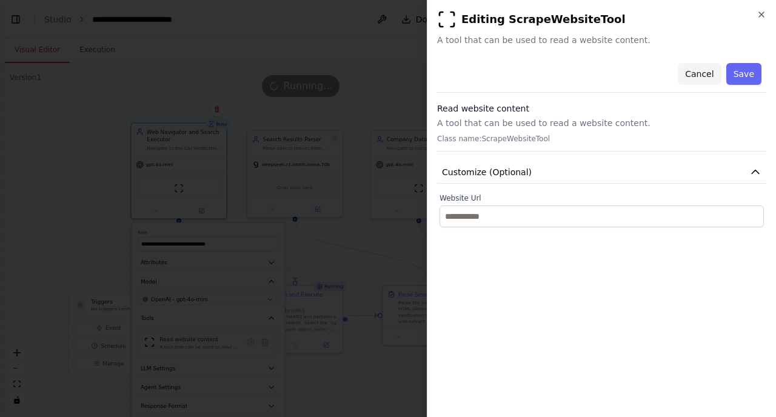
click at [699, 72] on button "Cancel" at bounding box center [699, 74] width 43 height 22
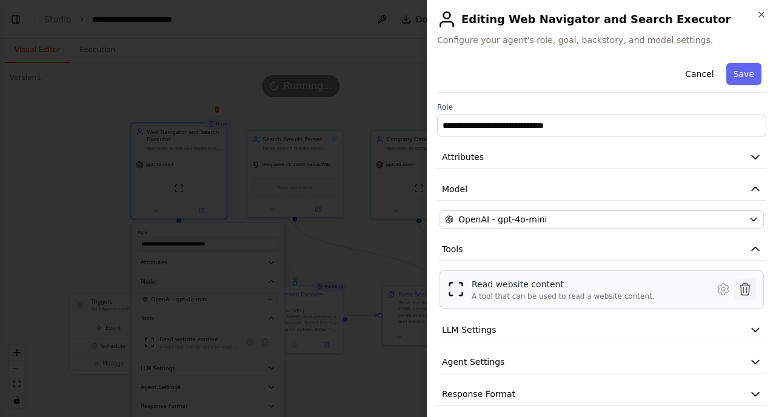
click at [741, 291] on icon at bounding box center [746, 289] width 10 height 12
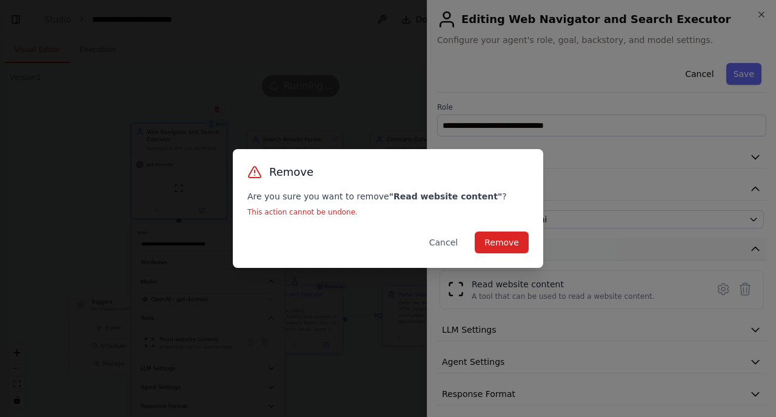
click at [442, 242] on button "Cancel" at bounding box center [444, 243] width 48 height 22
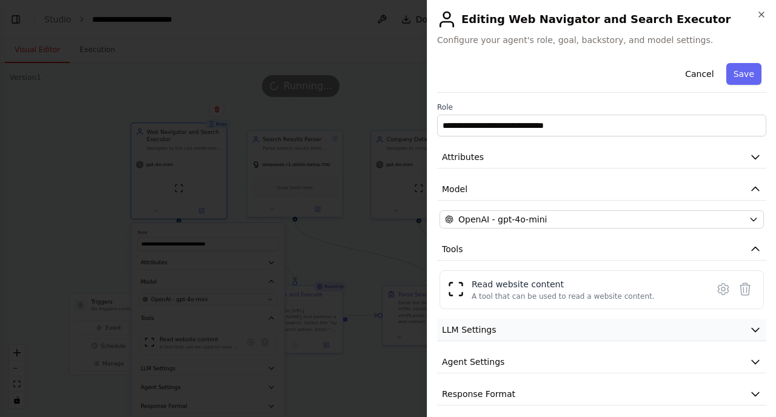
scroll to position [8, 0]
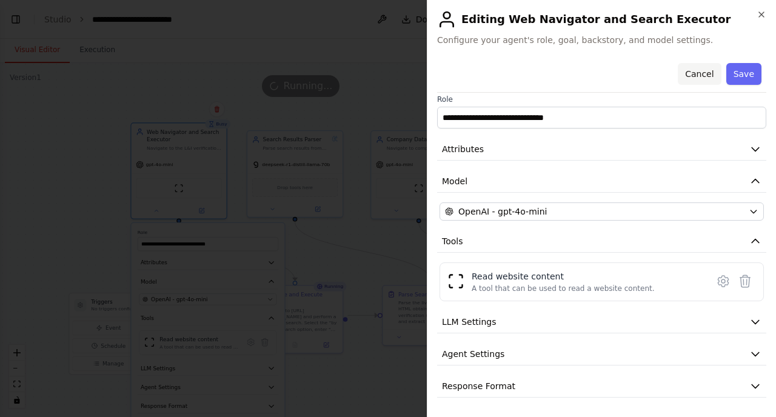
click at [699, 71] on button "Cancel" at bounding box center [699, 74] width 43 height 22
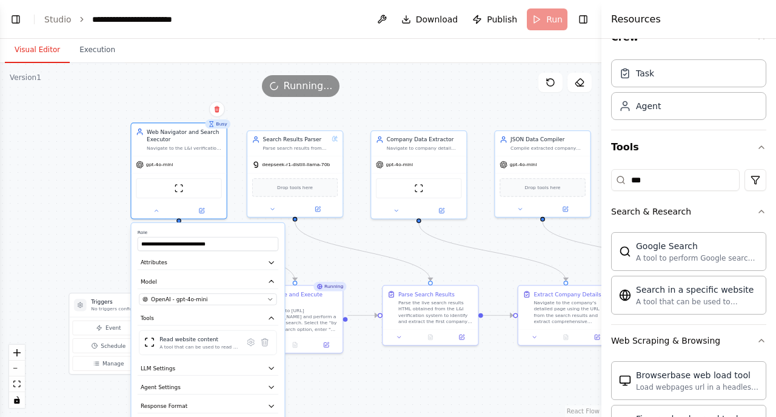
click at [89, 229] on div ".deletable-edge-delete-btn { width: 20px; height: 20px; border: 0px solid #ffff…" at bounding box center [301, 240] width 602 height 354
click at [83, 236] on div ".deletable-edge-delete-btn { width: 20px; height: 20px; border: 0px solid #ffff…" at bounding box center [301, 240] width 602 height 354
click at [158, 213] on button at bounding box center [157, 208] width 44 height 9
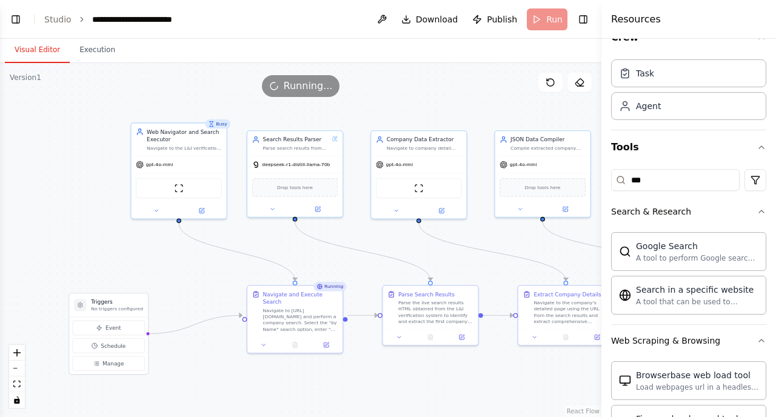
click at [104, 232] on div ".deletable-edge-delete-btn { width: 20px; height: 20px; border: 0px solid #ffff…" at bounding box center [301, 240] width 602 height 354
click at [662, 380] on div "Browserbase web load tool" at bounding box center [697, 375] width 123 height 12
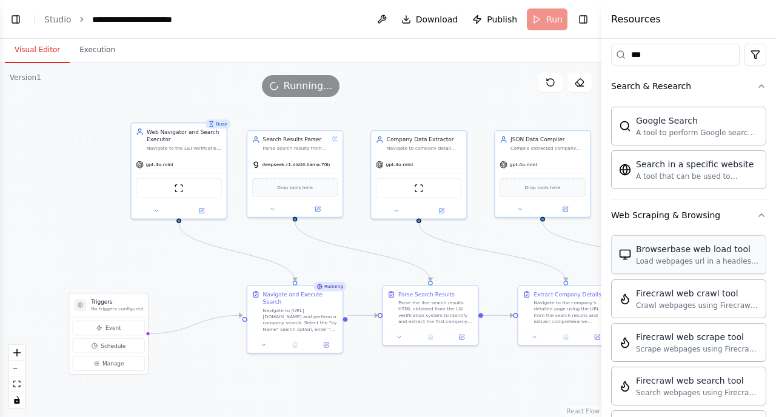
scroll to position [154, 0]
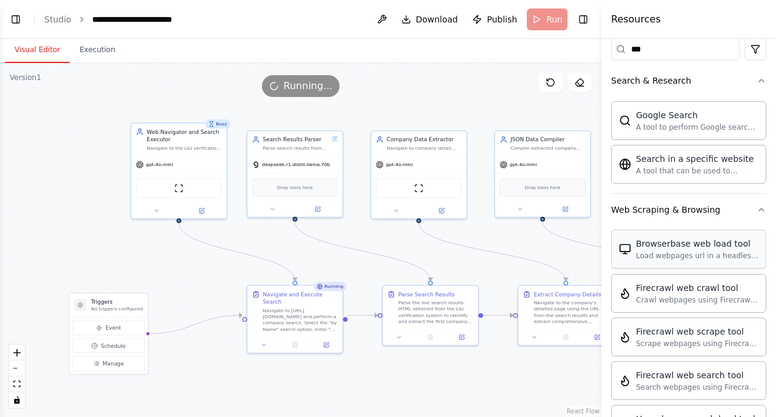
click at [670, 255] on div "Load webpages url in a headless browser using Browserbase and return the conten…" at bounding box center [697, 256] width 123 height 10
click at [704, 252] on div "Load webpages url in a headless browser using Browserbase and return the conten…" at bounding box center [697, 256] width 123 height 10
click at [195, 144] on div "Navigate to the L&I verification website at [URL][DOMAIN_NAME], select search "…" at bounding box center [184, 147] width 75 height 6
click at [203, 213] on button at bounding box center [202, 208] width 44 height 9
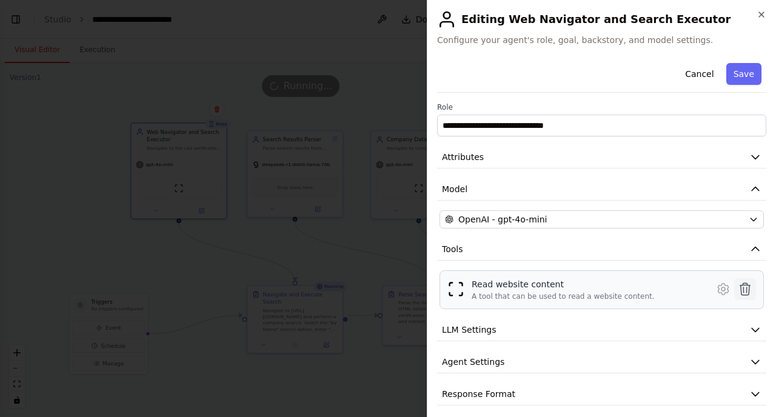
click at [741, 288] on icon at bounding box center [746, 289] width 10 height 12
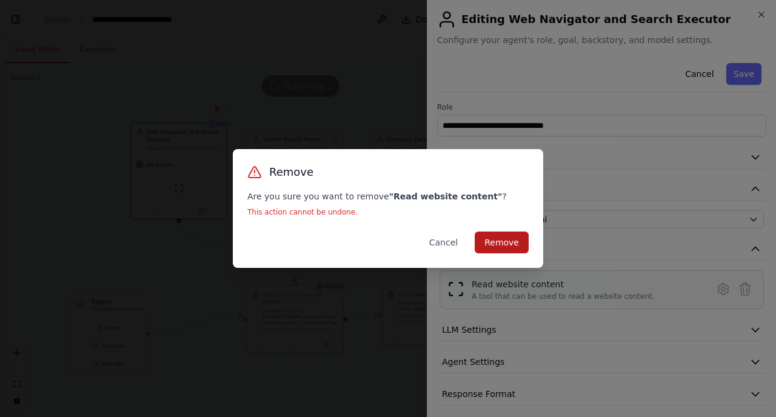
click at [496, 239] on button "Remove" at bounding box center [502, 243] width 54 height 22
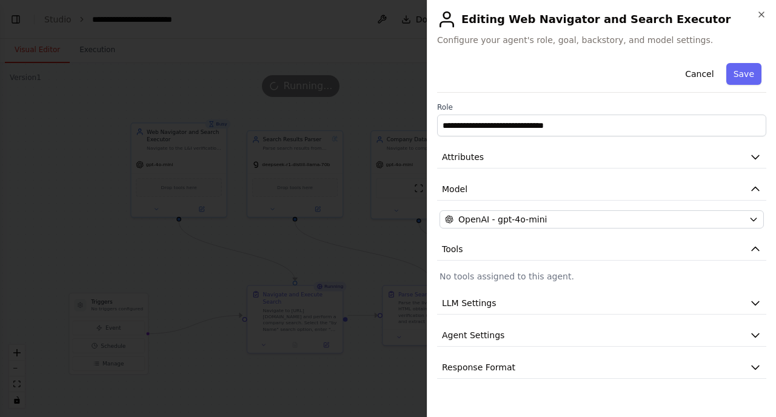
click at [530, 273] on p "No tools assigned to this agent." at bounding box center [602, 277] width 325 height 12
click at [521, 277] on p "No tools assigned to this agent." at bounding box center [602, 277] width 325 height 12
click at [477, 340] on span "Agent Settings" at bounding box center [473, 335] width 62 height 12
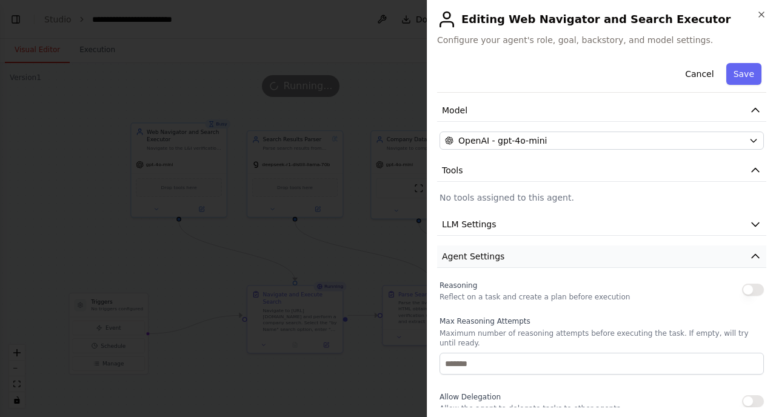
scroll to position [82, 0]
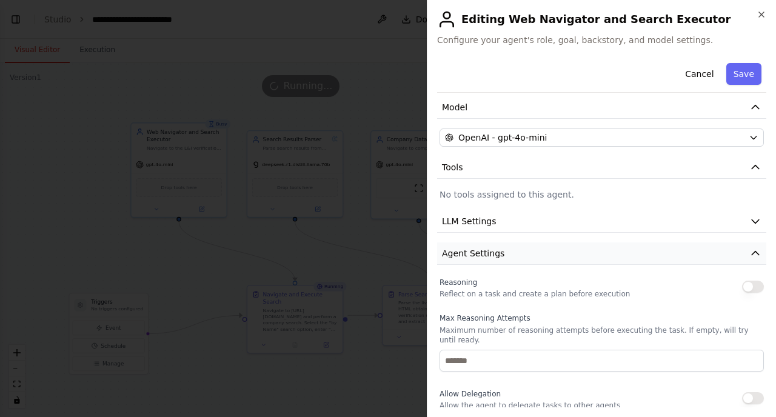
click at [479, 256] on span "Agent Settings" at bounding box center [473, 253] width 62 height 12
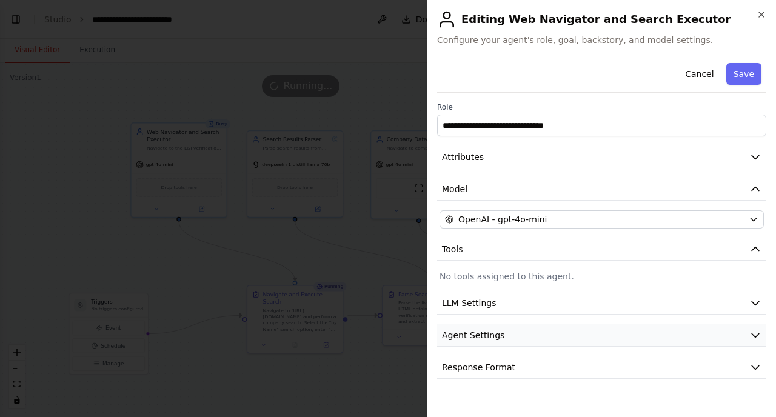
scroll to position [0, 0]
click at [764, 13] on icon "button" at bounding box center [762, 15] width 10 height 10
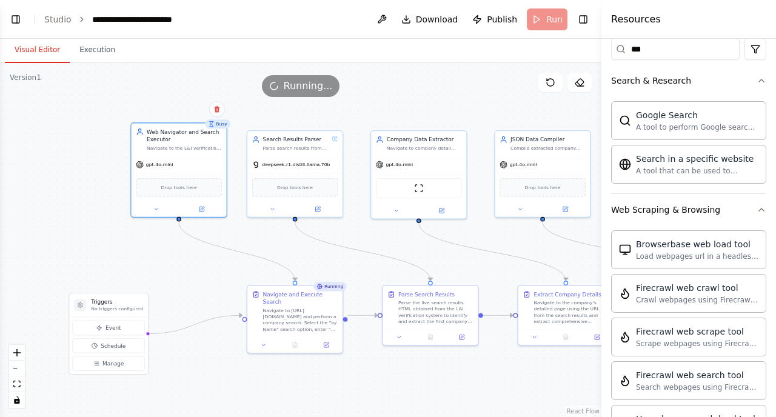
click at [62, 220] on div ".deletable-edge-delete-btn { width: 20px; height: 20px; border: 0px solid #ffff…" at bounding box center [301, 240] width 602 height 354
click at [193, 165] on div "gpt-4o-mini" at bounding box center [179, 163] width 95 height 17
click at [202, 211] on icon at bounding box center [202, 209] width 5 height 5
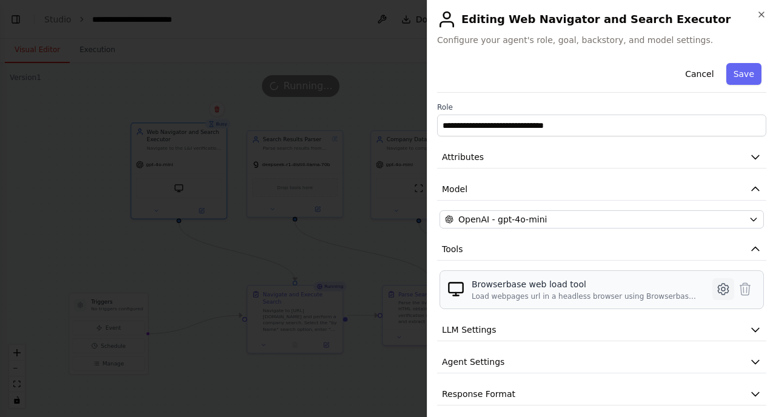
click at [716, 291] on icon at bounding box center [723, 289] width 15 height 15
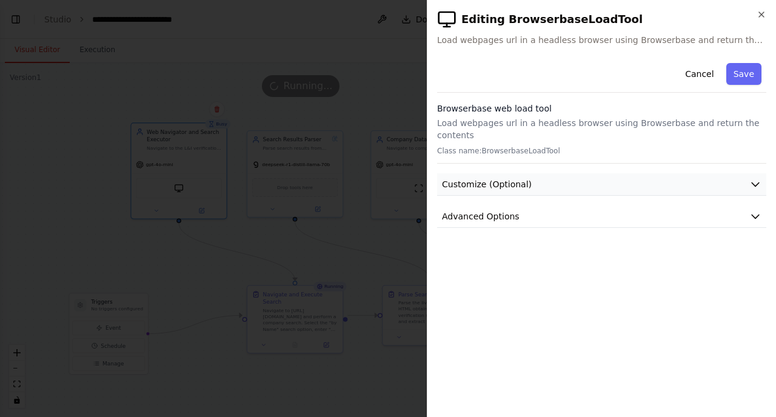
click at [755, 184] on icon "button" at bounding box center [756, 184] width 12 height 12
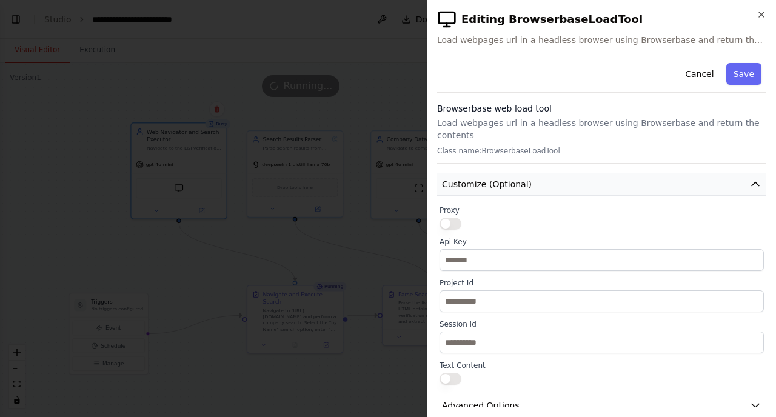
click at [752, 183] on icon "button" at bounding box center [756, 184] width 12 height 12
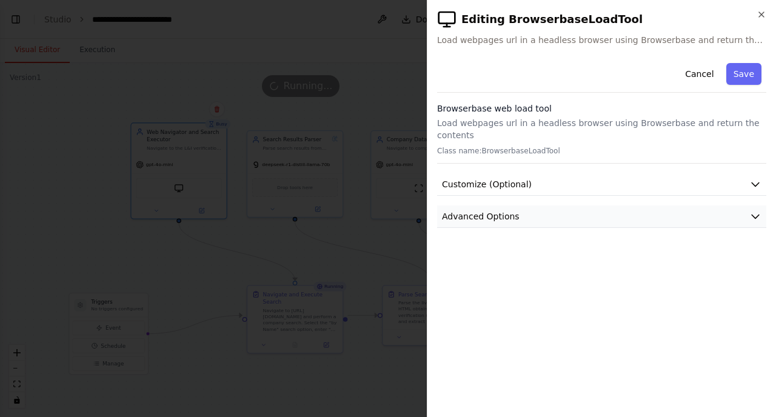
click at [757, 216] on icon "button" at bounding box center [756, 216] width 12 height 12
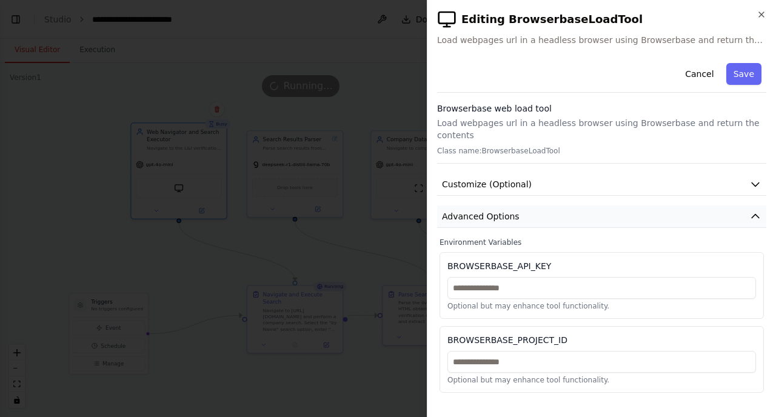
click at [757, 215] on icon "button" at bounding box center [755, 217] width 7 height 4
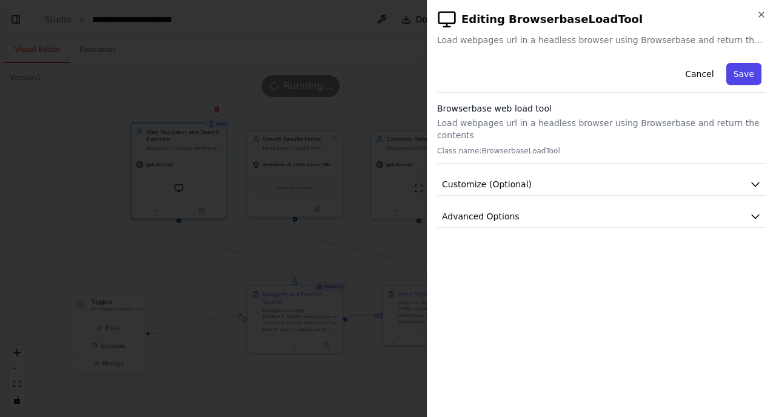
click at [737, 78] on button "Save" at bounding box center [744, 74] width 35 height 22
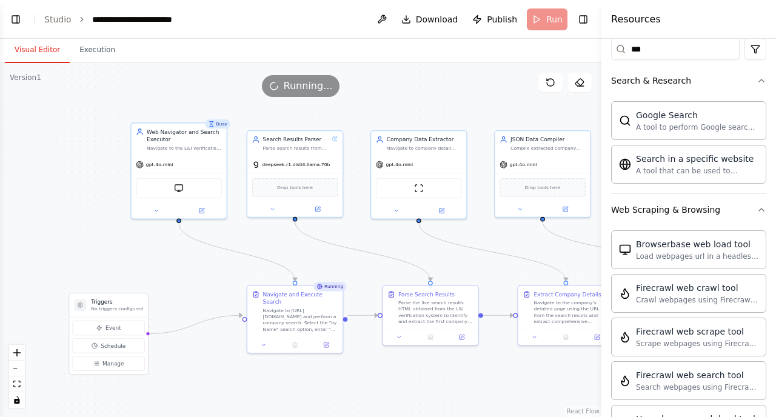
click at [545, 22] on header "**********" at bounding box center [301, 19] width 602 height 39
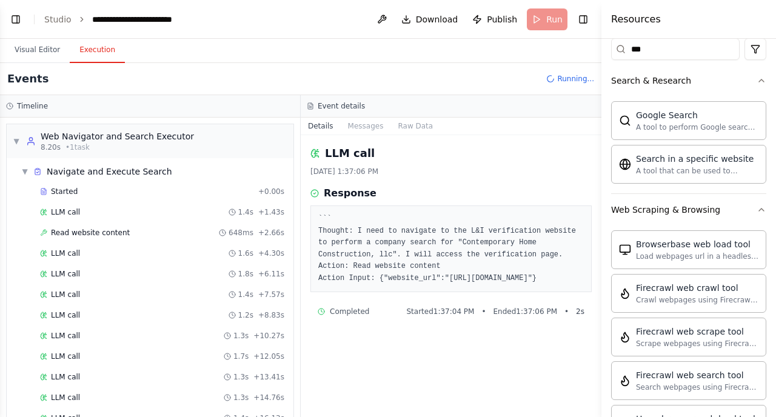
click at [98, 56] on button "Execution" at bounding box center [97, 50] width 55 height 25
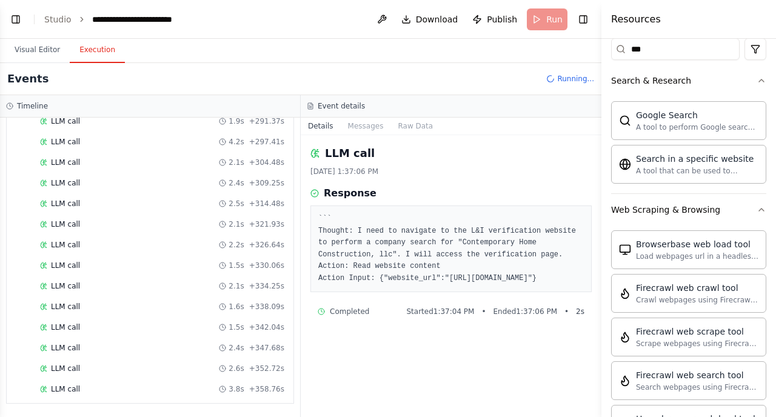
scroll to position [1761, 0]
click at [85, 385] on div "LLM call + 359.71s" at bounding box center [162, 390] width 244 height 10
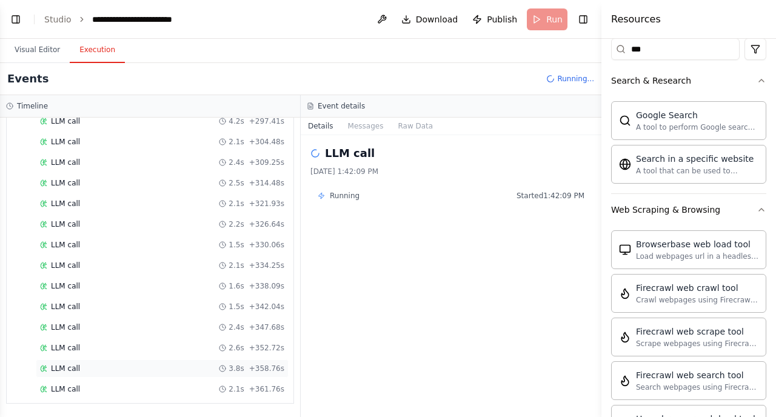
click at [74, 360] on div "LLM call 3.8s + 358.76s" at bounding box center [162, 369] width 253 height 18
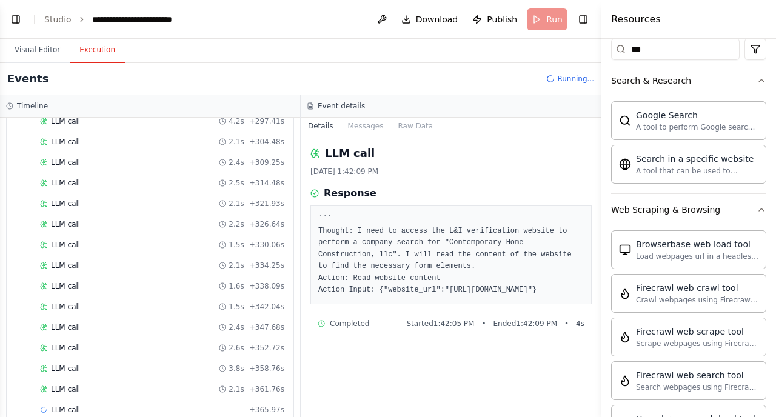
drag, startPoint x: 536, startPoint y: 301, endPoint x: 388, endPoint y: 300, distance: 148.0
click at [388, 297] on pre "``` Thought: I need to access the L&I verification website to perform a company…" at bounding box center [451, 255] width 266 height 83
copy pre "[URL][DOMAIN_NAME]""
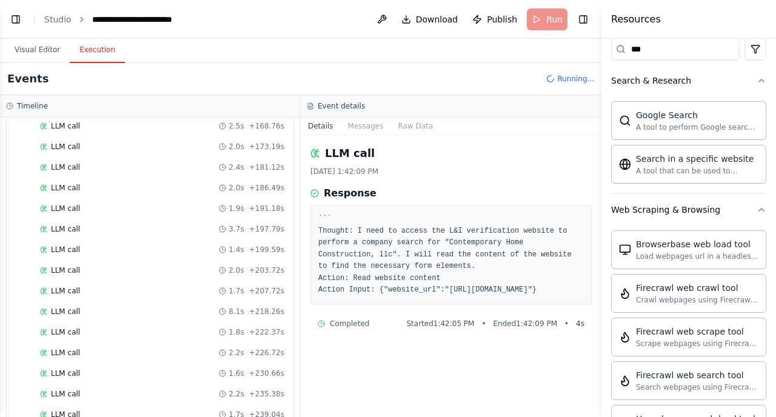
scroll to position [1010, 0]
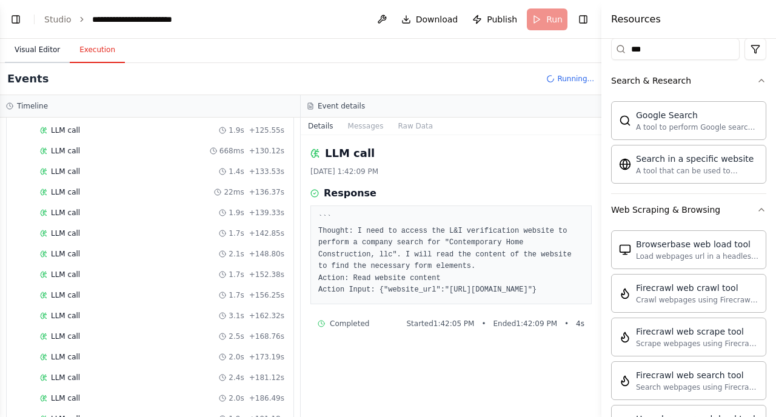
click at [42, 47] on button "Visual Editor" at bounding box center [37, 50] width 65 height 25
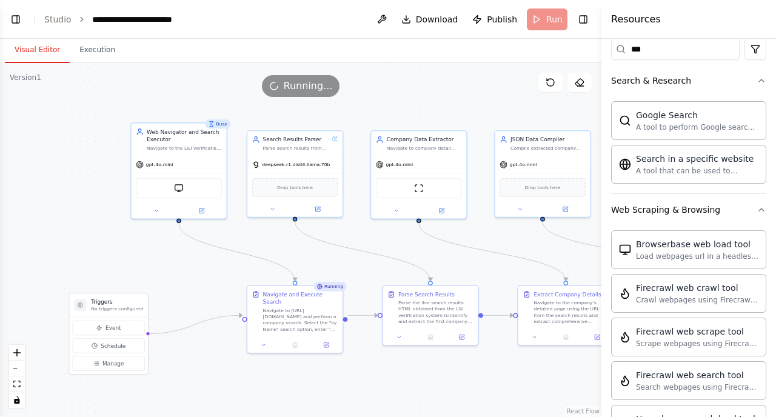
click at [306, 79] on span "Running..." at bounding box center [308, 86] width 49 height 15
click at [414, 372] on div ".deletable-edge-delete-btn { width: 20px; height: 20px; border: 0px solid #ffff…" at bounding box center [301, 240] width 602 height 354
click at [385, 21] on button at bounding box center [381, 19] width 19 height 22
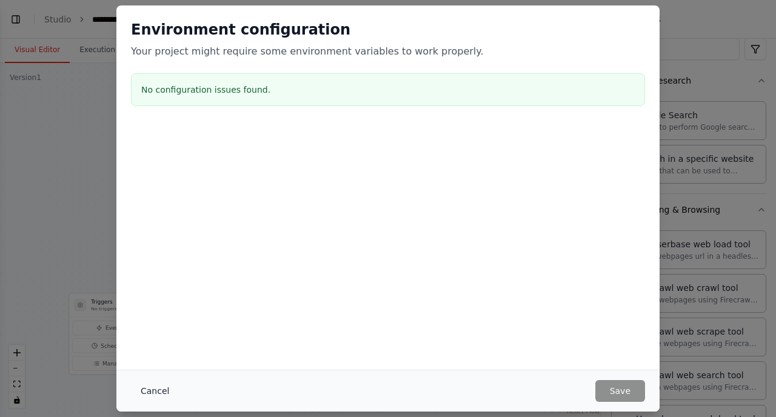
click at [154, 386] on button "Cancel" at bounding box center [155, 391] width 48 height 22
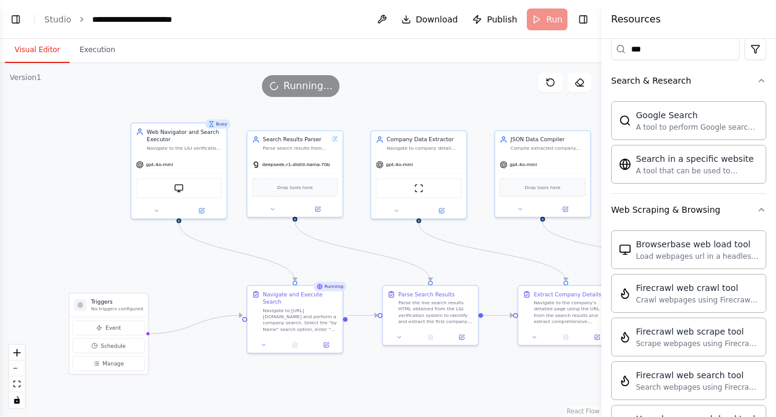
click at [175, 44] on div "Visual Editor Execution" at bounding box center [301, 51] width 602 height 24
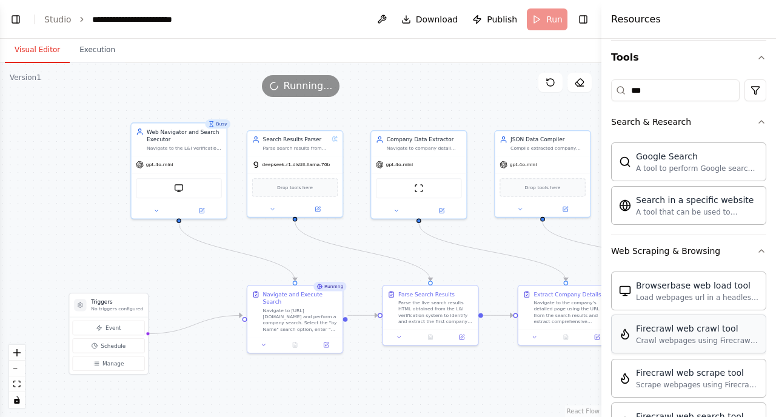
scroll to position [0, 0]
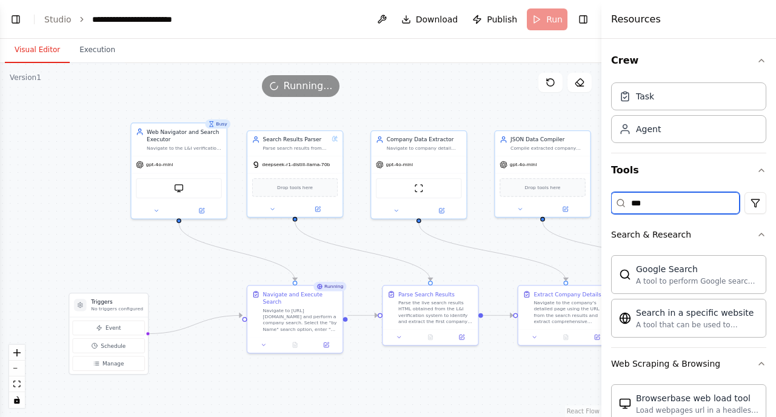
drag, startPoint x: 663, startPoint y: 203, endPoint x: 597, endPoint y: 188, distance: 67.7
click at [602, 188] on div "Resources Crew Task Agent Tools *** Search & Research Google Search A tool to p…" at bounding box center [689, 208] width 175 height 417
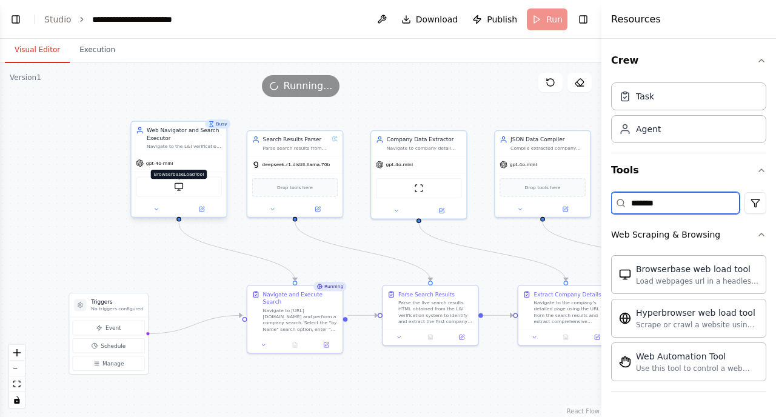
type input "*******"
click at [178, 188] on img at bounding box center [178, 186] width 9 height 9
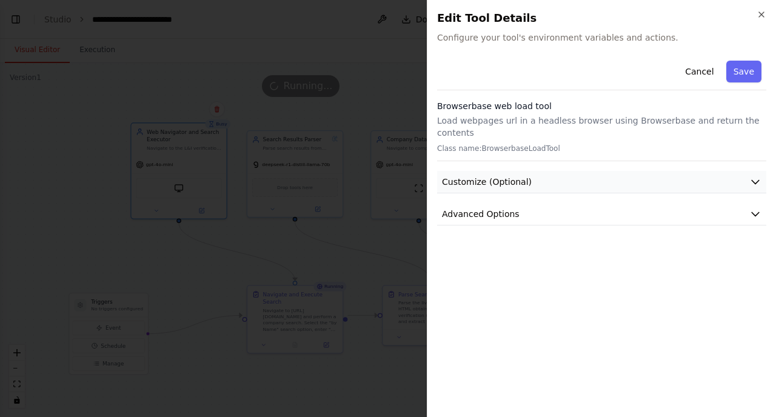
click at [586, 183] on button "Customize (Optional)" at bounding box center [601, 182] width 329 height 22
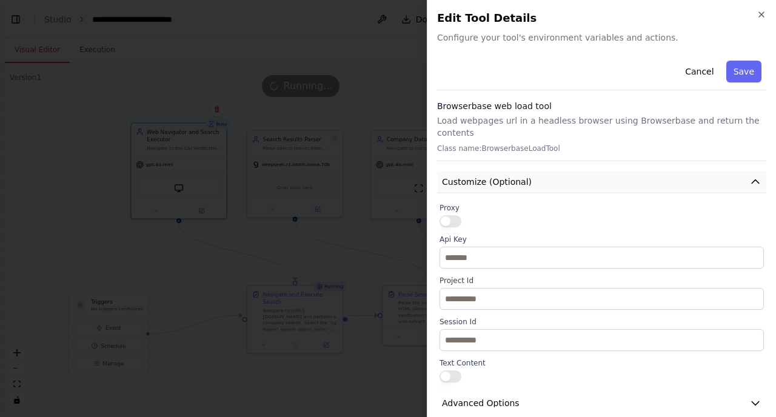
scroll to position [17, 0]
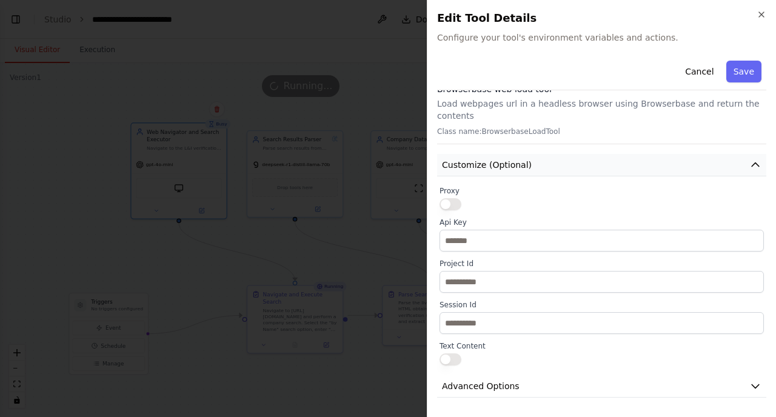
click at [586, 172] on button "Customize (Optional)" at bounding box center [601, 165] width 329 height 22
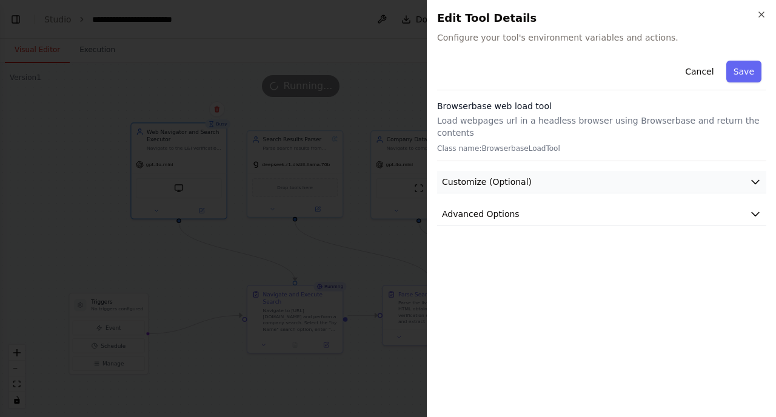
scroll to position [0, 0]
click at [570, 222] on button "Advanced Options" at bounding box center [601, 214] width 329 height 22
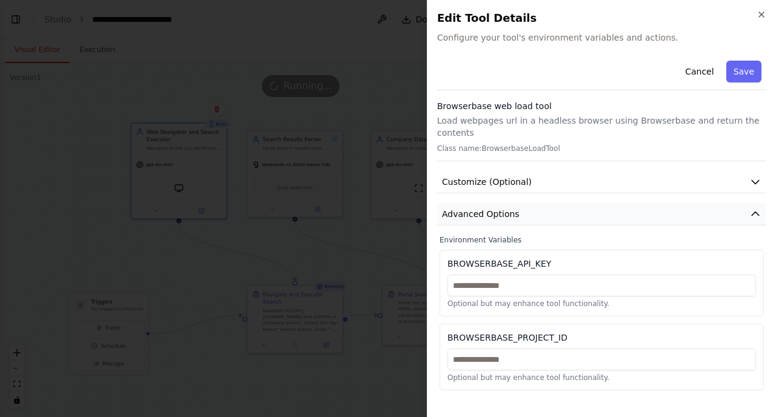
click at [571, 221] on button "Advanced Options" at bounding box center [601, 214] width 329 height 22
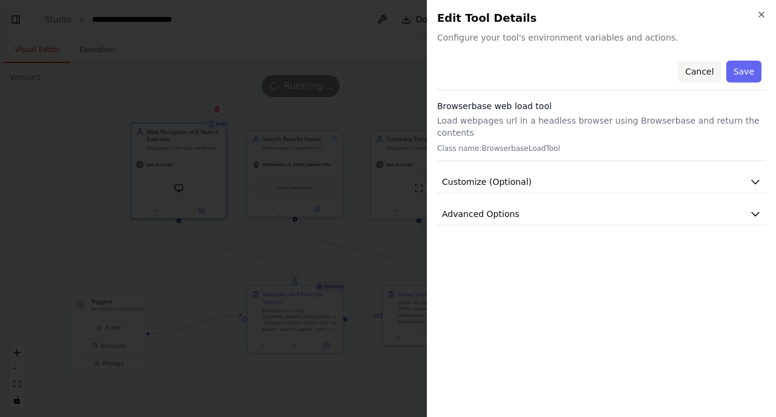
click at [693, 73] on button "Cancel" at bounding box center [699, 72] width 43 height 22
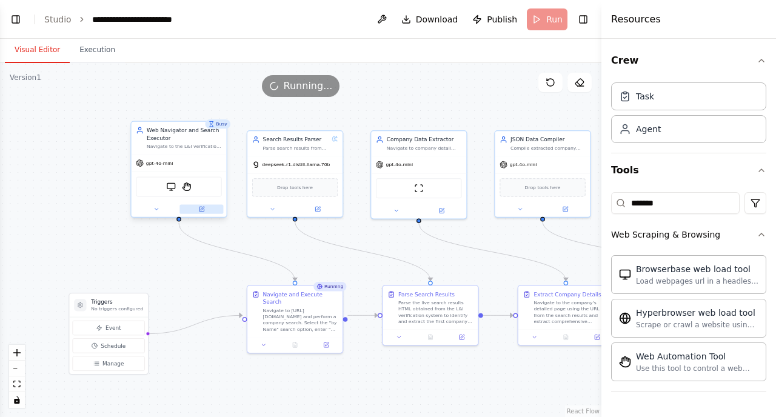
click at [201, 207] on icon at bounding box center [202, 209] width 5 height 5
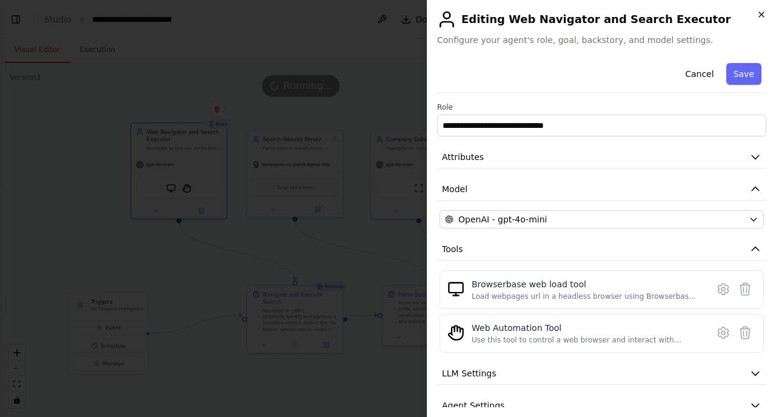
click at [765, 12] on icon "button" at bounding box center [762, 15] width 10 height 10
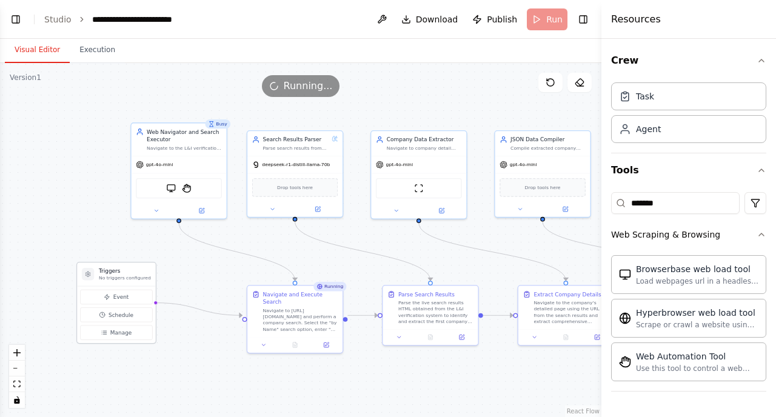
drag, startPoint x: 116, startPoint y: 303, endPoint x: 121, endPoint y: 269, distance: 34.3
click at [121, 269] on h3 "Triggers" at bounding box center [125, 271] width 52 height 8
click at [121, 335] on span "Manage" at bounding box center [121, 333] width 22 height 8
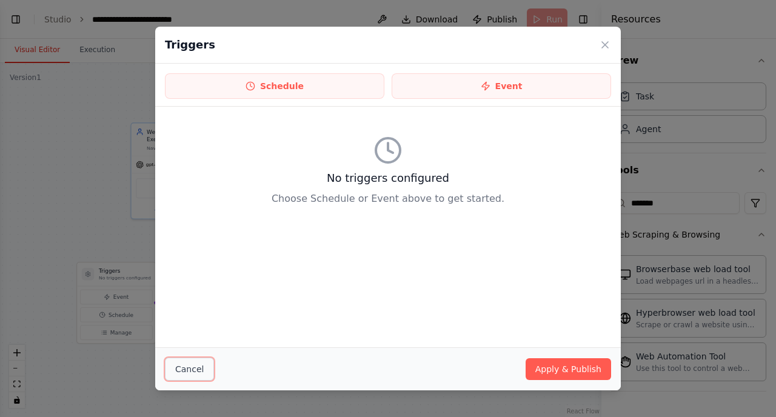
click at [179, 371] on button "Cancel" at bounding box center [189, 369] width 49 height 23
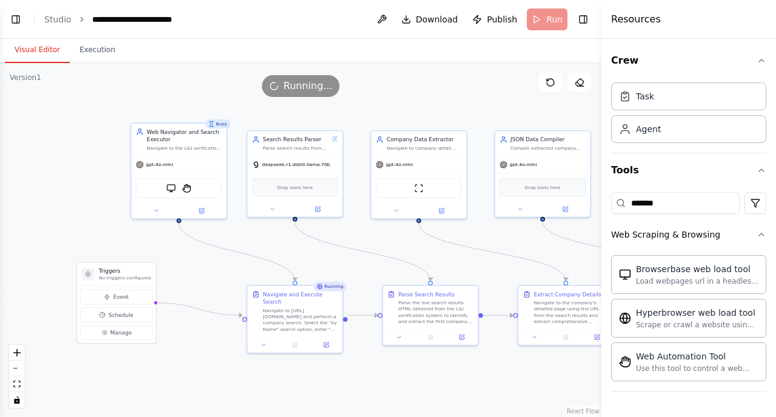
click at [544, 18] on header "**********" at bounding box center [301, 19] width 602 height 39
click at [92, 45] on button "Execution" at bounding box center [97, 50] width 55 height 25
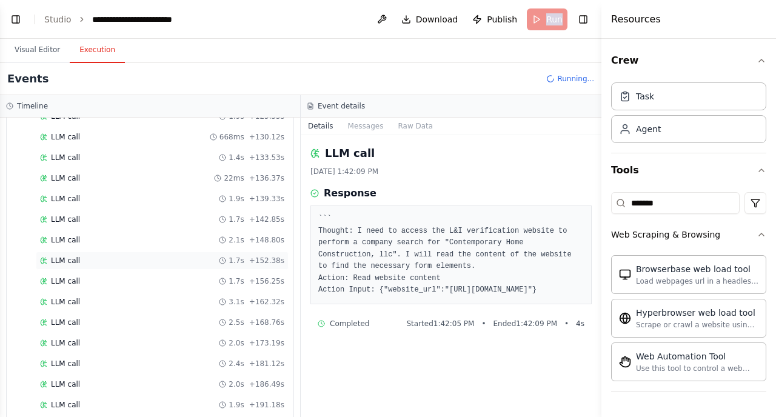
scroll to position [1028, 0]
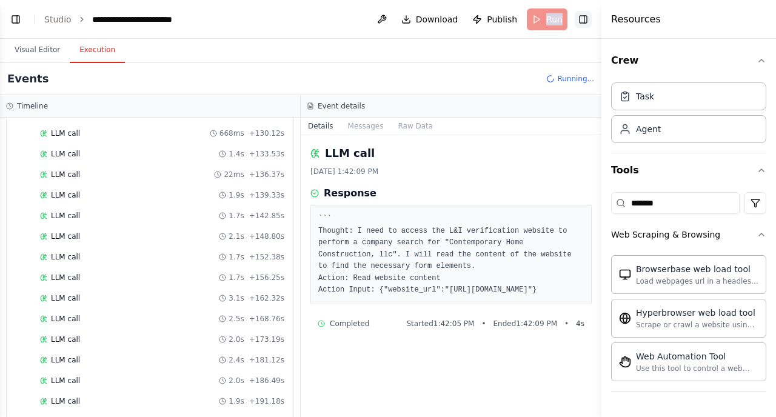
click at [584, 16] on button "Toggle Right Sidebar" at bounding box center [583, 19] width 17 height 17
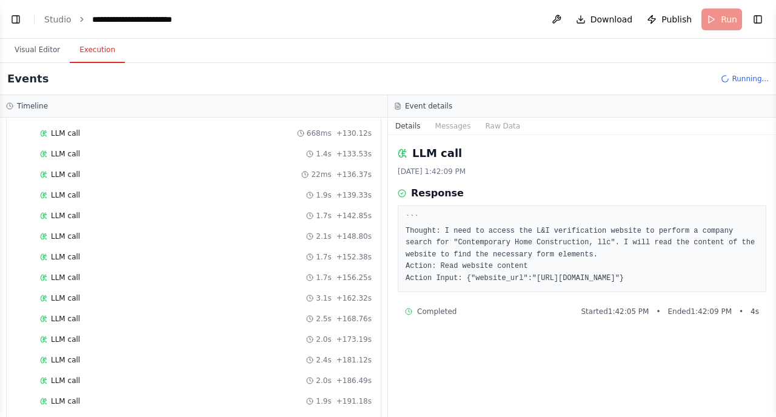
click at [745, 79] on span "Running..." at bounding box center [750, 79] width 37 height 10
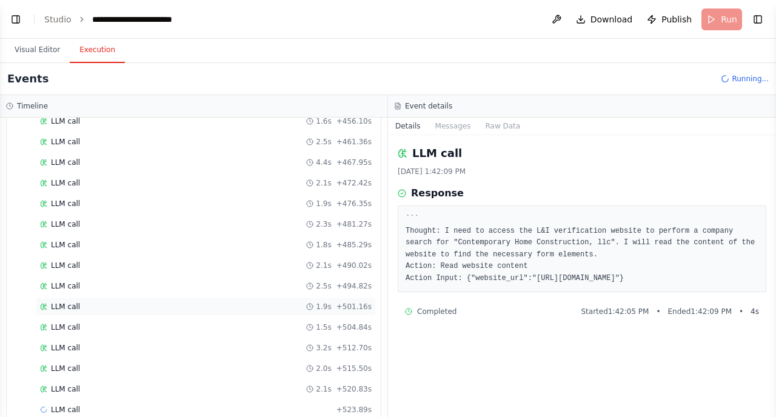
scroll to position [2401, 0]
